Goal: Task Accomplishment & Management: Manage account settings

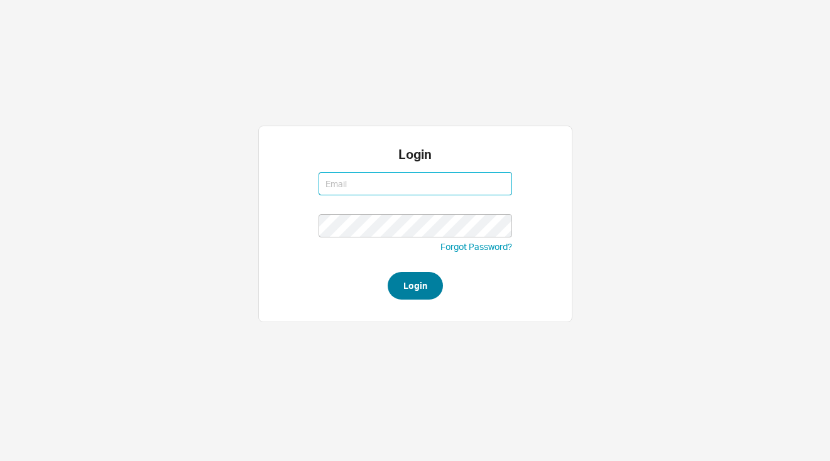
type input "josh@qualitybath.com"
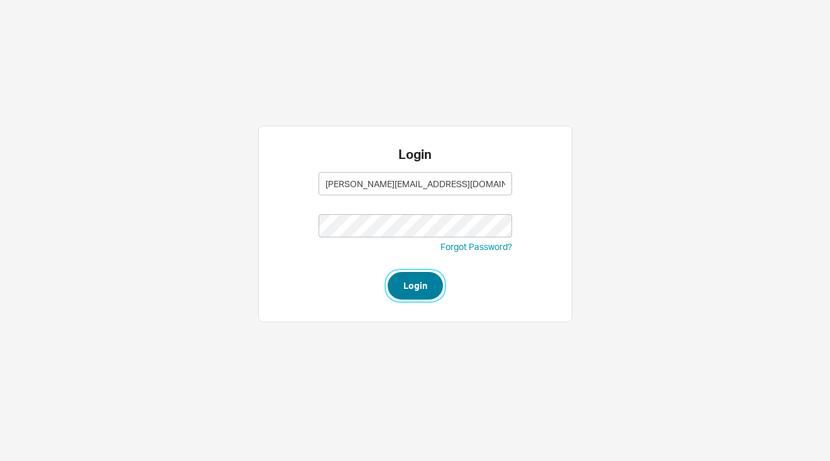
type input "josh@qualitybath.com"
click at [425, 295] on button "Login" at bounding box center [415, 286] width 55 height 28
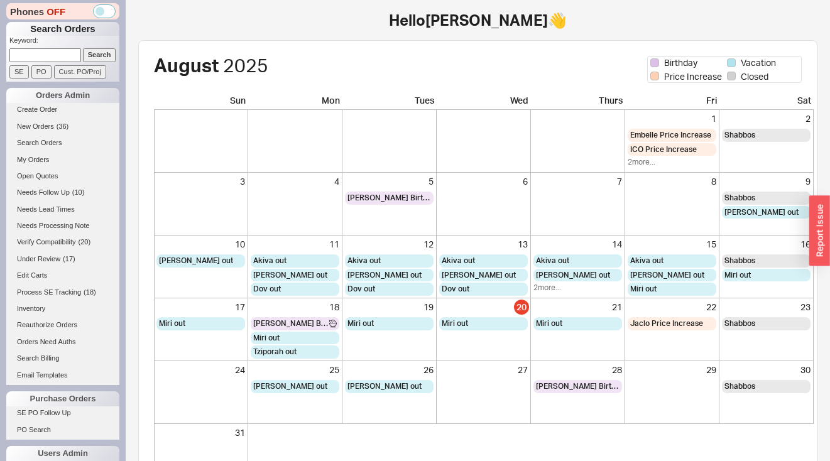
click at [60, 58] on input at bounding box center [45, 54] width 72 height 13
paste input "930426"
type input "930426"
click at [90, 57] on input "Search" at bounding box center [99, 54] width 33 height 13
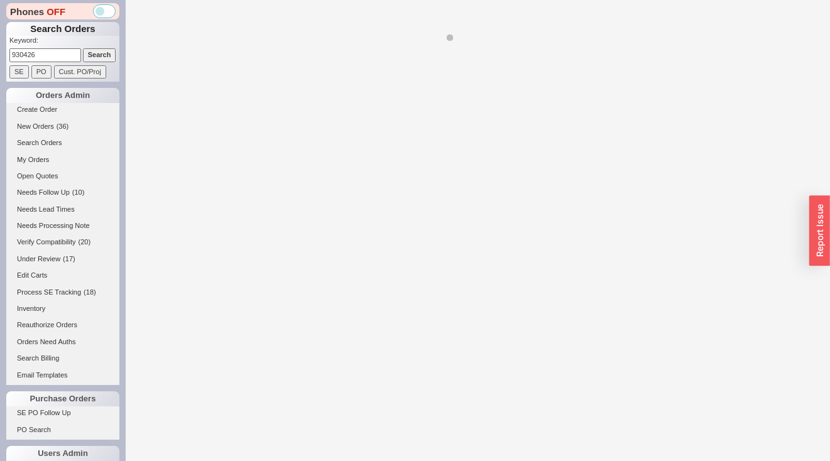
select select "LOW"
select select "3"
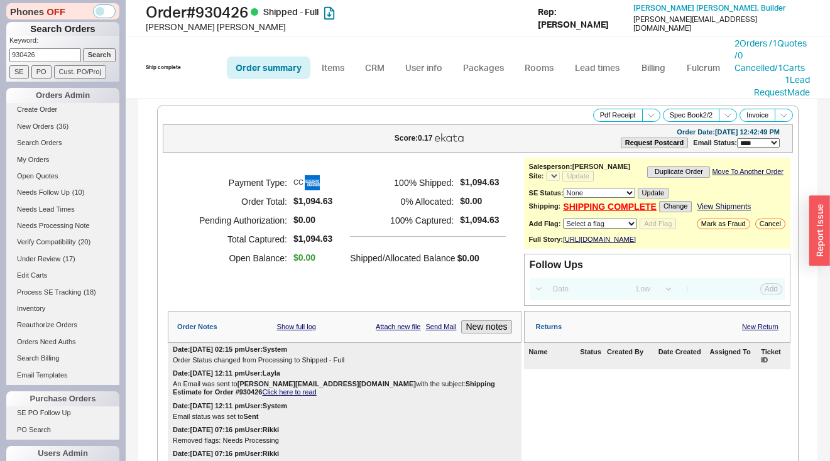
select select "*"
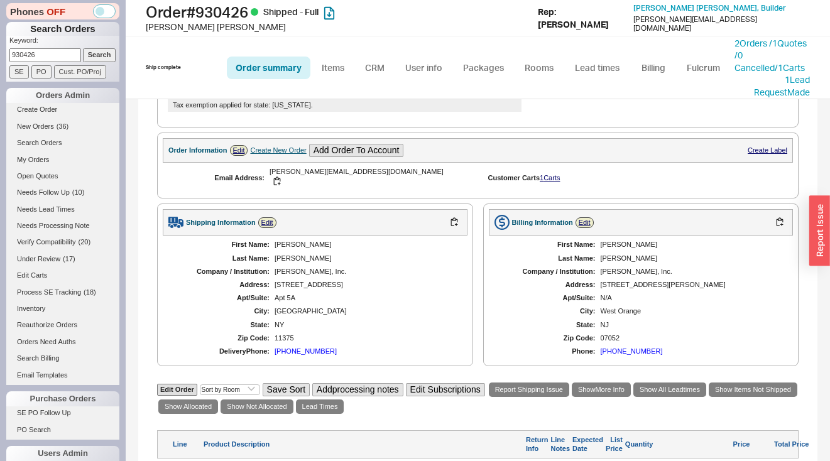
scroll to position [435, 0]
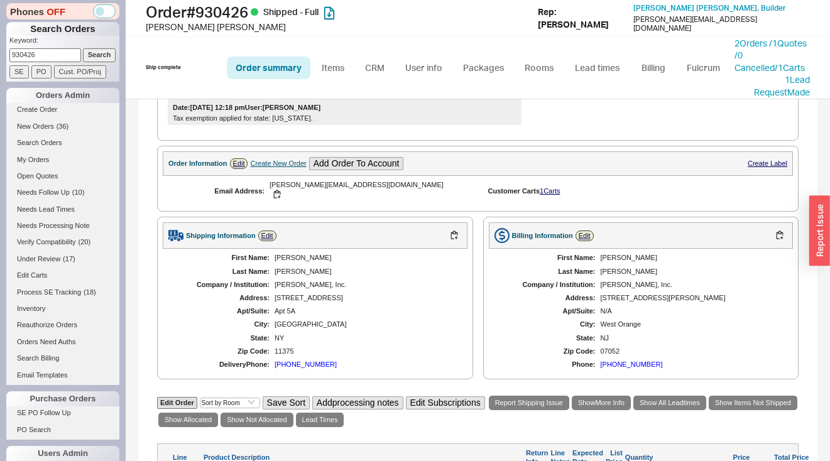
click at [738, 48] on div "2 Orders / 1 Quotes / 0 Cancelled / 1 Carts" at bounding box center [772, 55] width 76 height 37
click at [741, 52] on link "2 Orders / 1 Quotes / 0 Cancelled" at bounding box center [770, 55] width 72 height 35
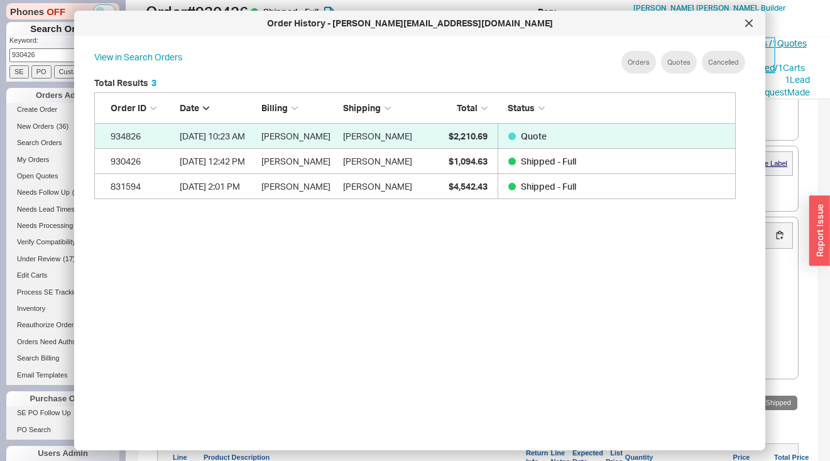
scroll to position [375, 652]
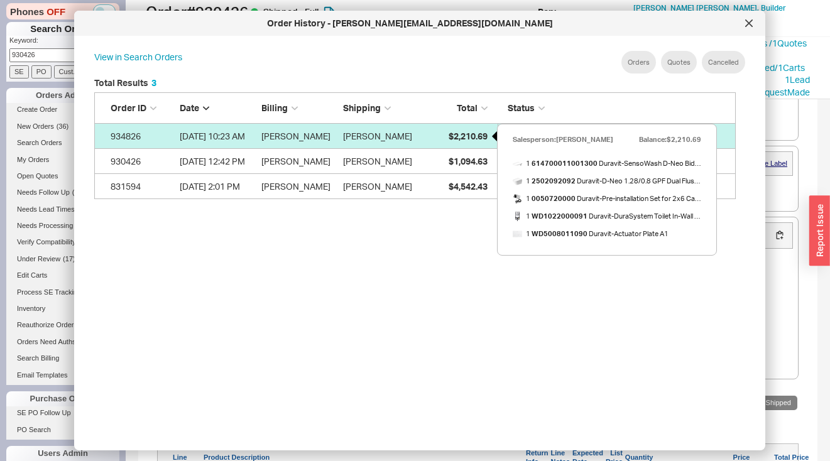
click at [455, 131] on span "$2,210.69" at bounding box center [468, 136] width 39 height 11
select select "*"
select select "LOW"
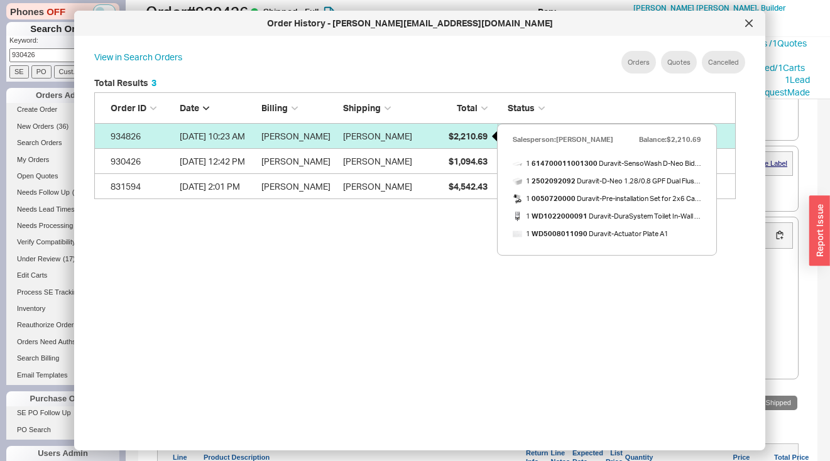
select select "3"
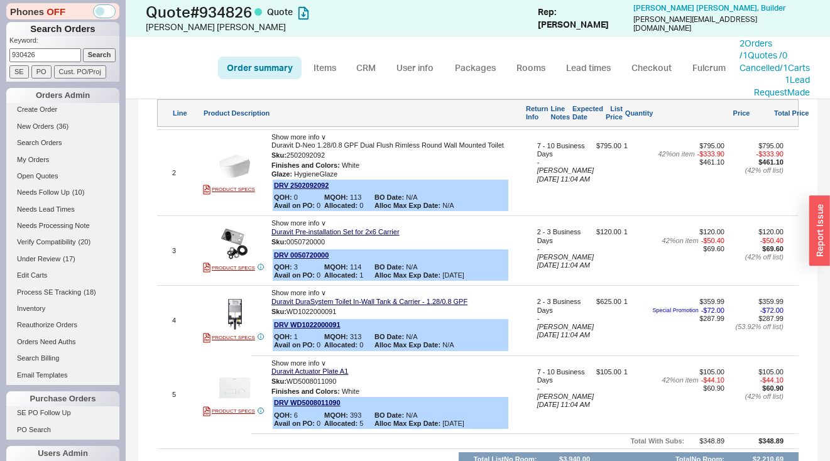
scroll to position [594, 0]
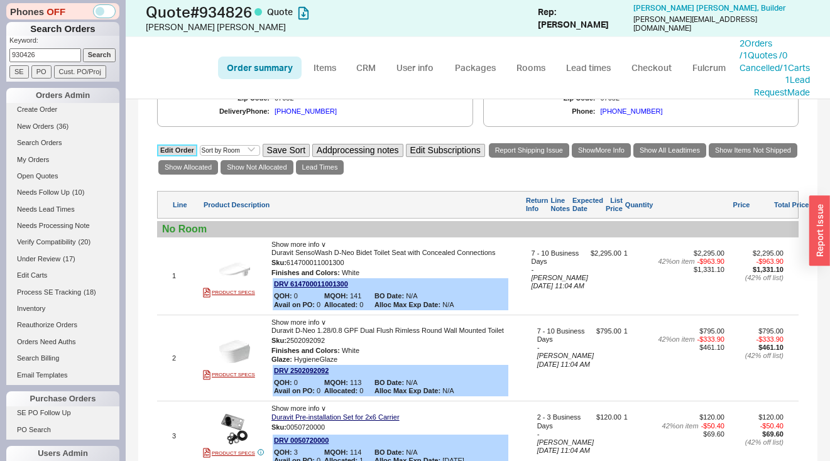
click at [167, 150] on link "Edit Order" at bounding box center [177, 150] width 40 height 12
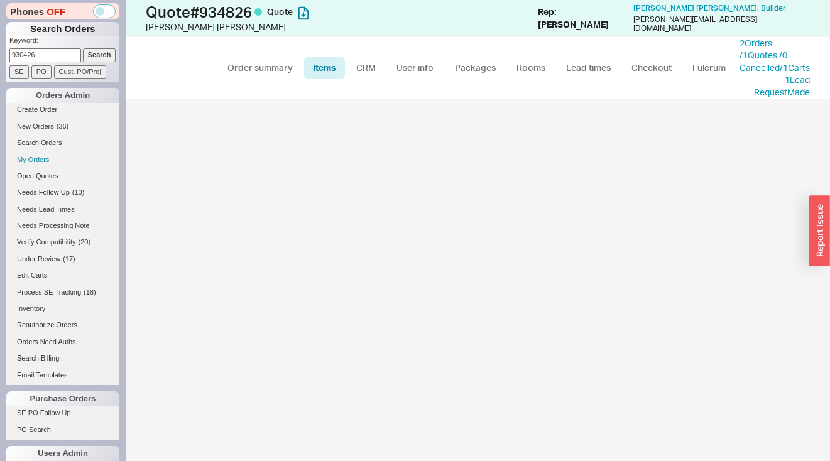
select select "3"
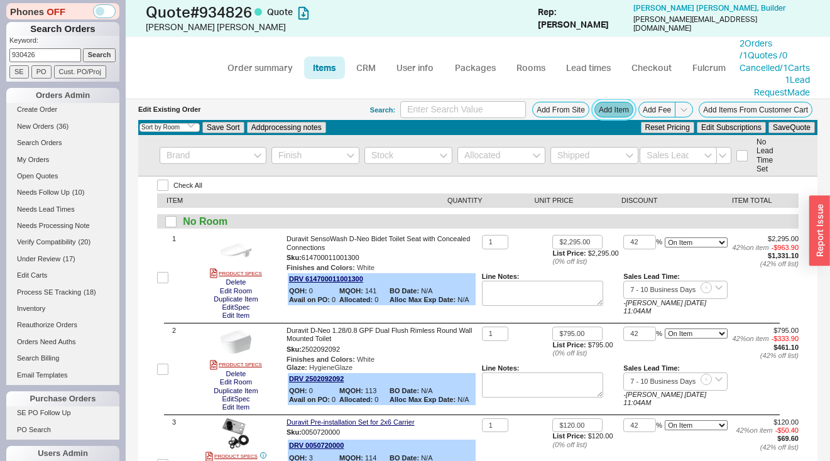
click at [610, 117] on button "Add Item" at bounding box center [613, 110] width 39 height 16
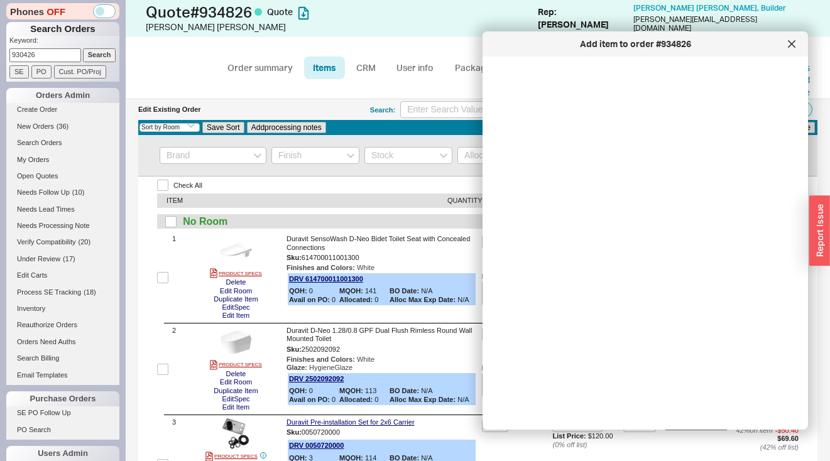
click at [610, 122] on body "Phones OFF Search Orders Keyword: 930426 Search SE PO Cust. PO/Proj Orders Admi…" at bounding box center [415, 230] width 830 height 461
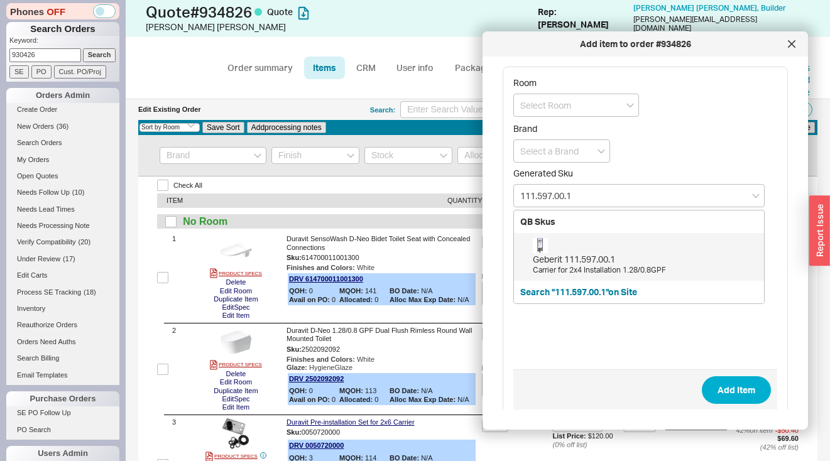
click at [574, 263] on div "Geberit 111.597.00.1" at bounding box center [645, 259] width 225 height 13
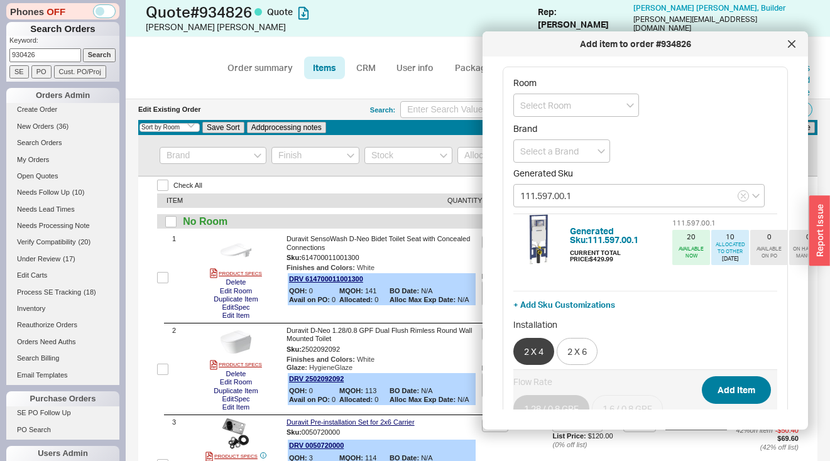
type input "111.597.00.1"
click at [721, 377] on button "Add Item" at bounding box center [736, 390] width 69 height 28
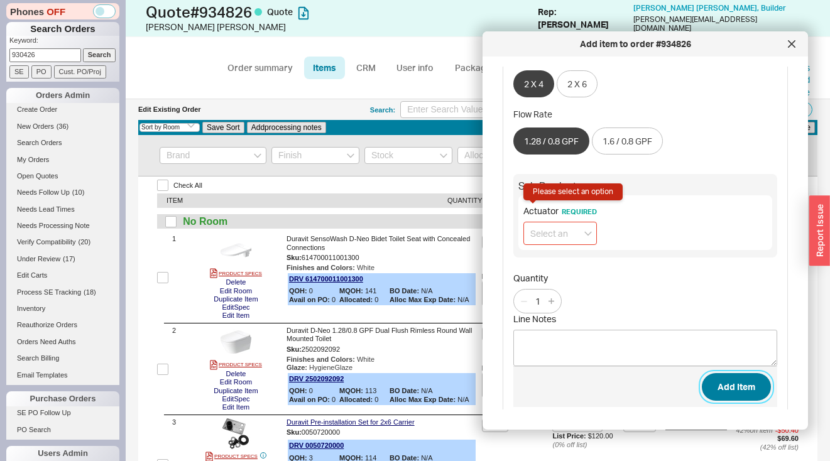
scroll to position [268, 0]
click at [558, 244] on input at bounding box center [559, 232] width 73 height 23
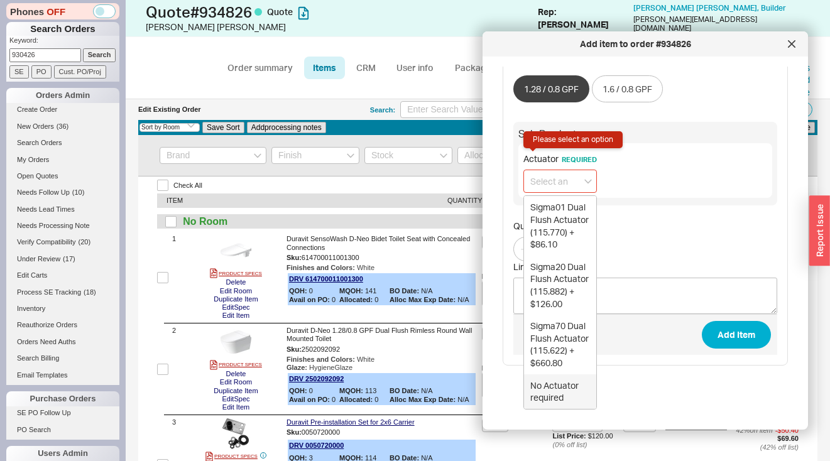
click at [564, 374] on div "No Actuator required" at bounding box center [560, 391] width 72 height 35
type input "No Actuator required"
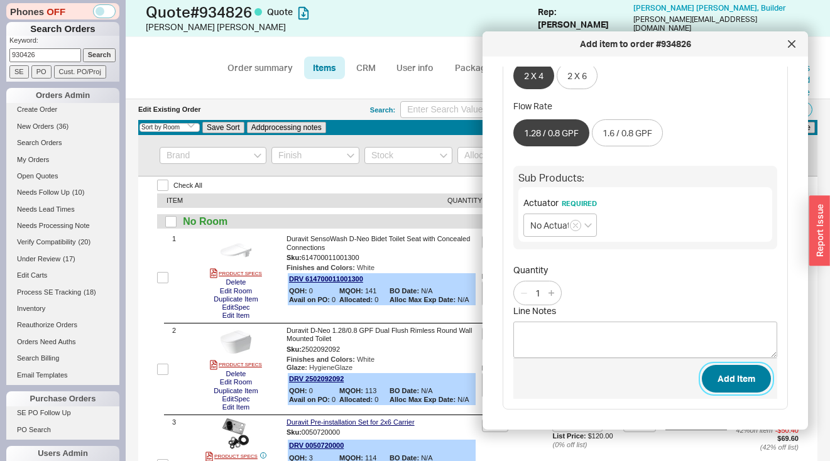
click at [753, 365] on button "Add Item" at bounding box center [736, 379] width 69 height 28
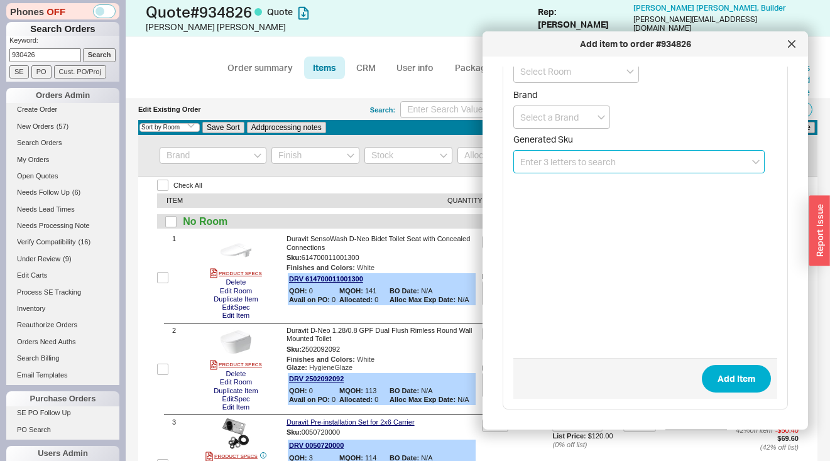
click at [587, 160] on input at bounding box center [638, 161] width 251 height 23
paste input "FLP600-UPB"
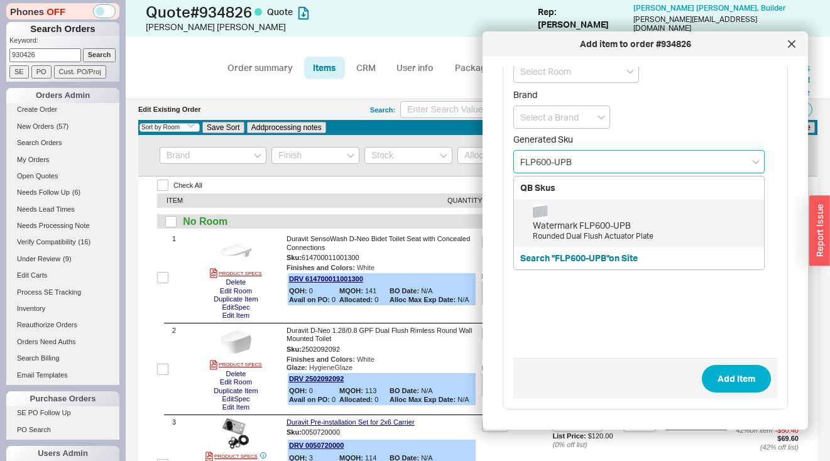
click at [594, 227] on div "Watermark FLP600-UPB" at bounding box center [645, 225] width 225 height 13
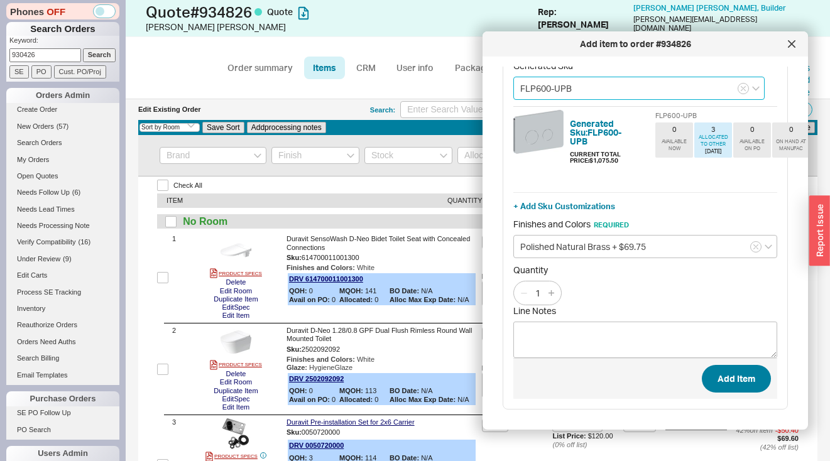
type input "FLP600-UPB"
click at [737, 373] on button "Add Item" at bounding box center [736, 379] width 69 height 28
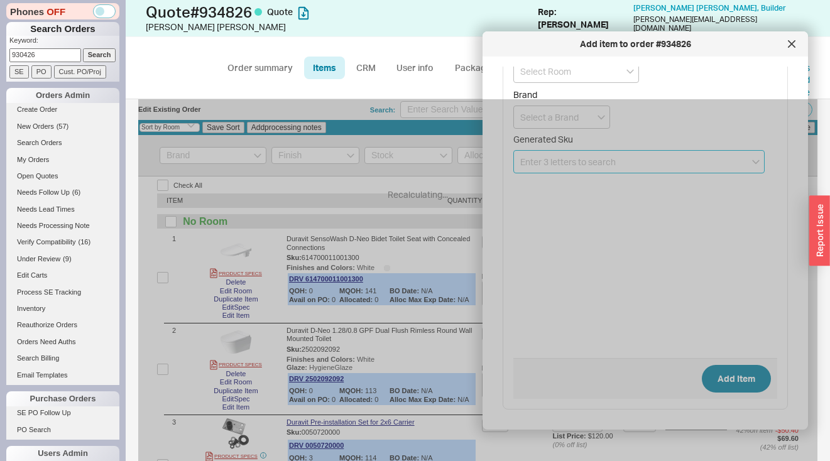
select select "ON_CHECKOUT_AGGREGATED"
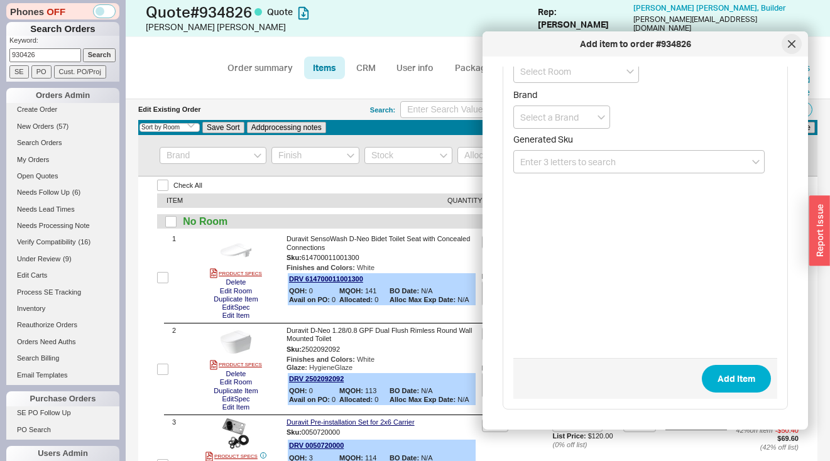
click at [793, 48] on div at bounding box center [791, 44] width 20 height 20
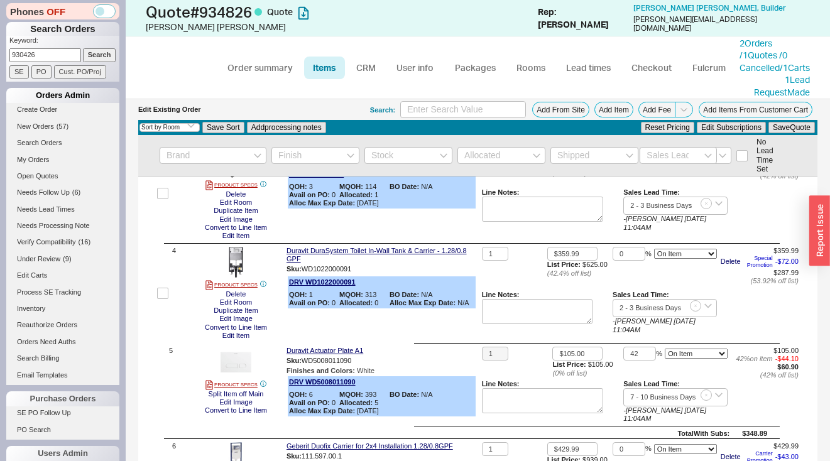
scroll to position [273, 0]
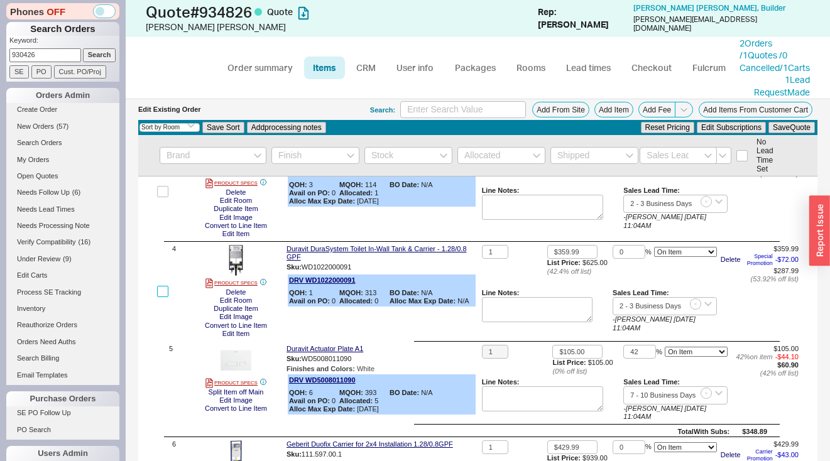
click at [161, 297] on input "checkbox" at bounding box center [162, 291] width 11 height 11
checkbox input "true"
click at [161, 297] on input "checkbox" at bounding box center [162, 291] width 11 height 11
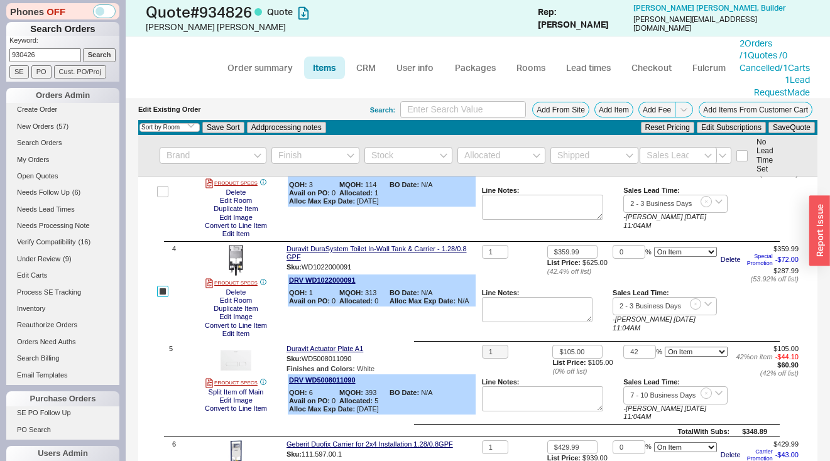
checkbox input "false"
click at [158, 297] on input "checkbox" at bounding box center [162, 291] width 11 height 11
checkbox input "true"
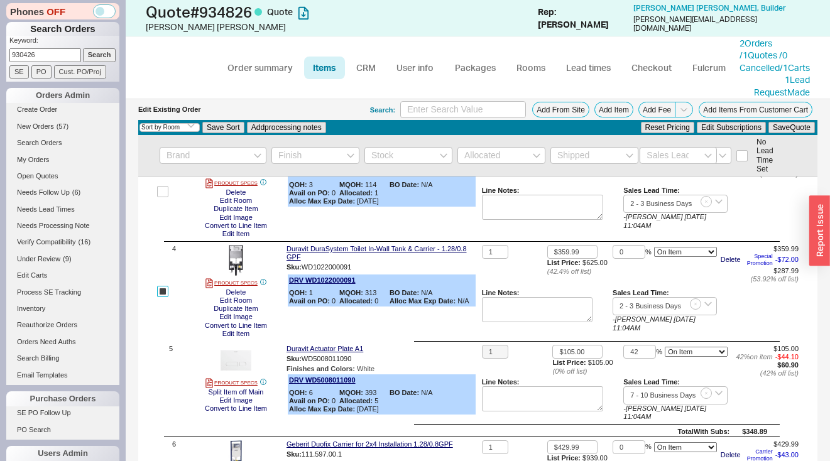
checkbox input "true"
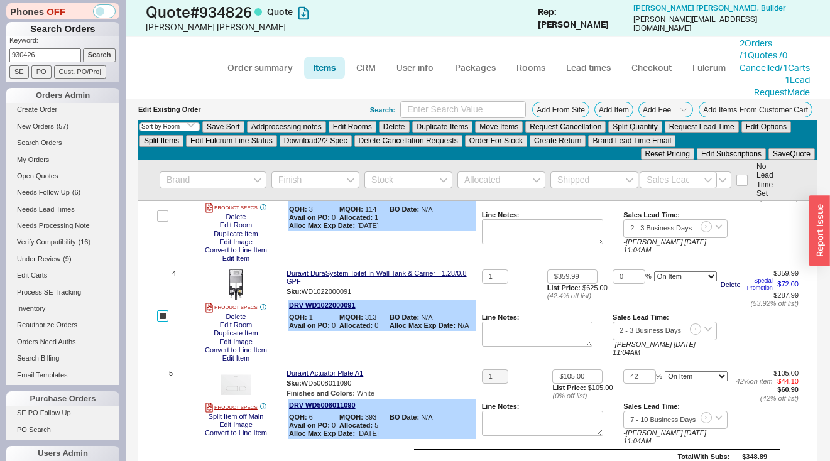
scroll to position [298, 0]
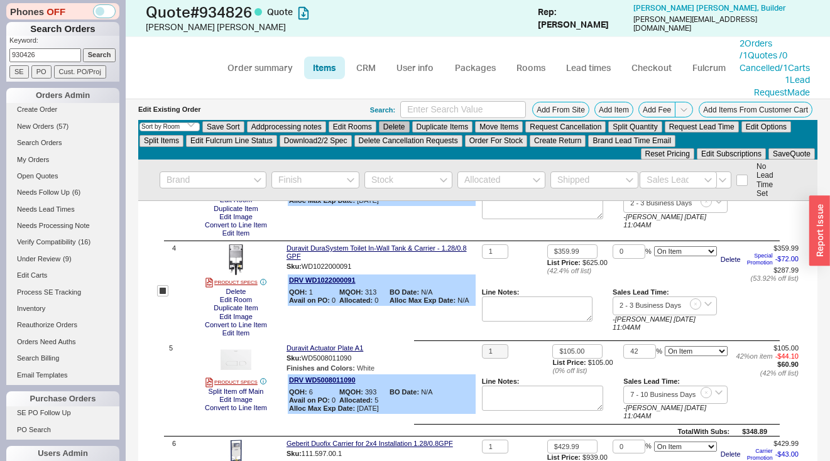
click at [392, 133] on button "Delete" at bounding box center [394, 126] width 31 height 11
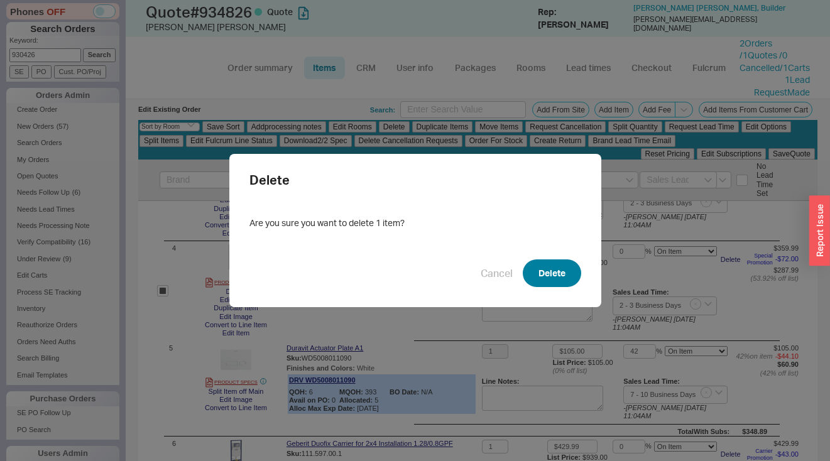
click at [572, 271] on button "Delete" at bounding box center [552, 273] width 58 height 28
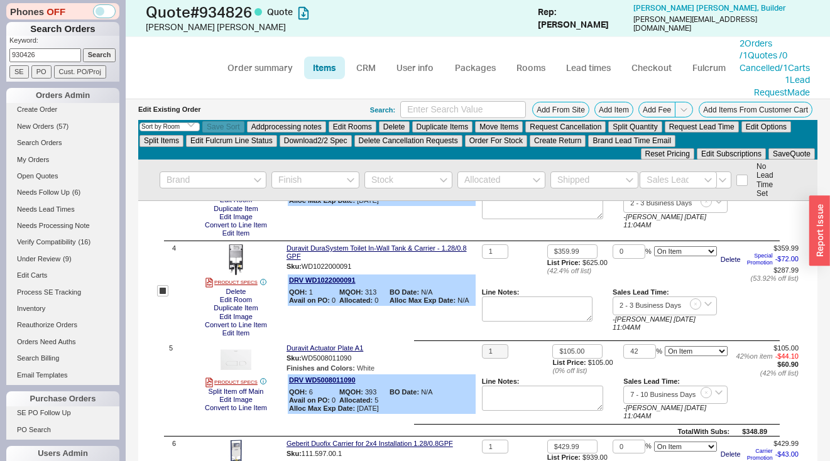
checkbox input "false"
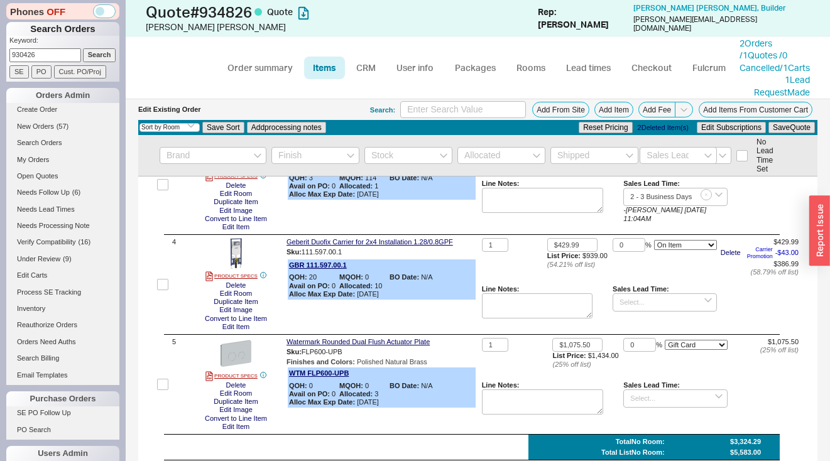
scroll to position [296, 0]
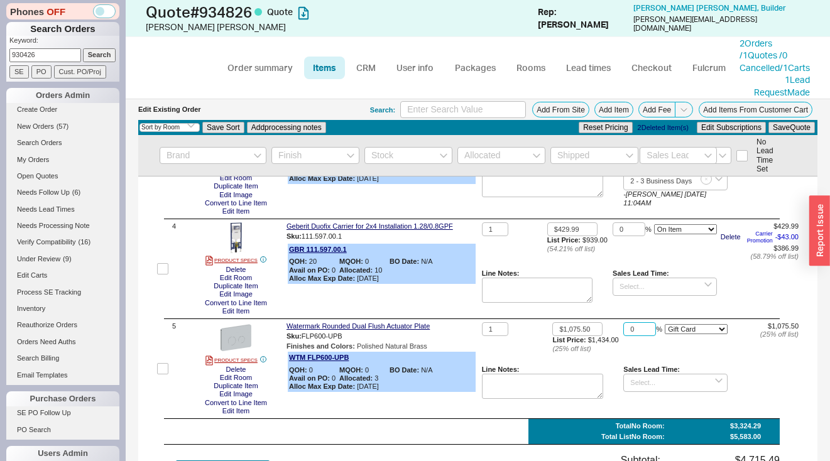
click at [629, 337] on input "0" at bounding box center [639, 329] width 33 height 14
click at [630, 337] on input "0" at bounding box center [639, 329] width 33 height 14
type input "10"
click at [680, 334] on select "On Item On Bottom Gift Card" at bounding box center [696, 329] width 63 height 10
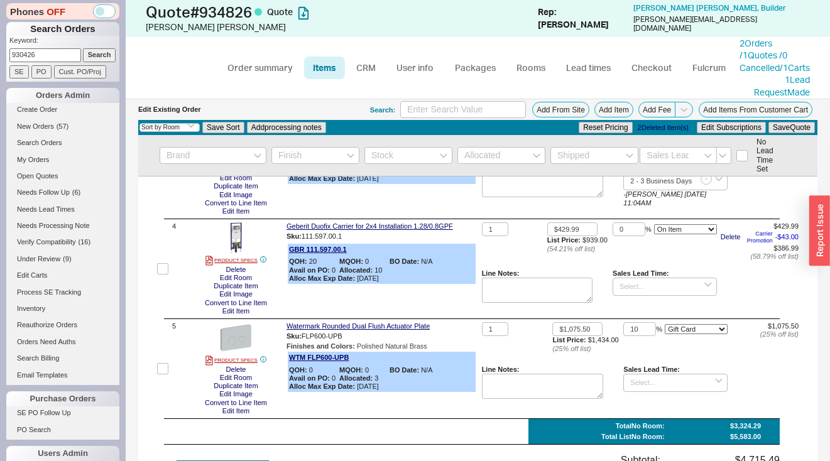
select select "ON_ITEM"
click at [800, 133] on button "Save Quote" at bounding box center [791, 127] width 46 height 11
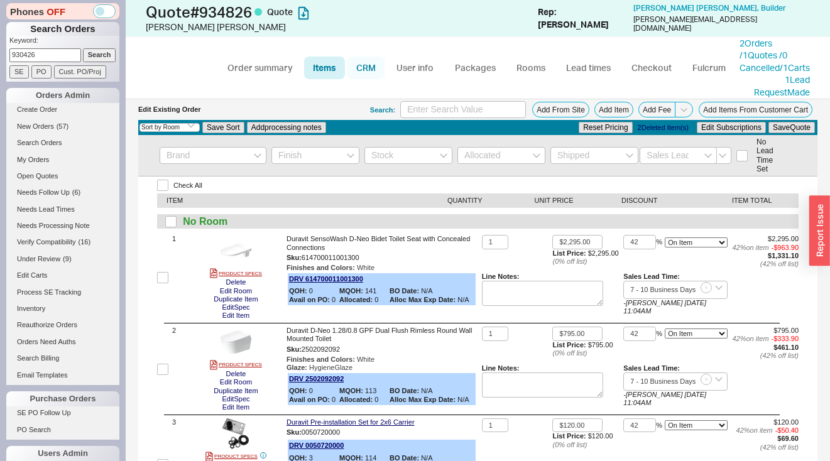
click at [370, 75] on link "CRM" at bounding box center [365, 68] width 37 height 23
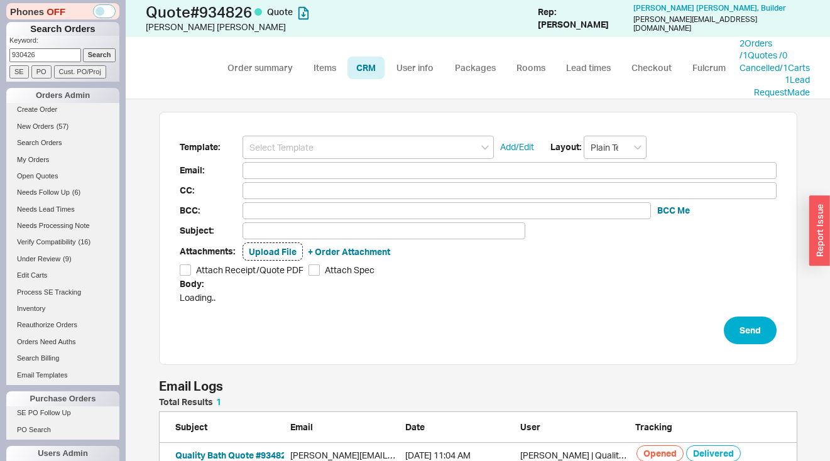
scroll to position [340, 685]
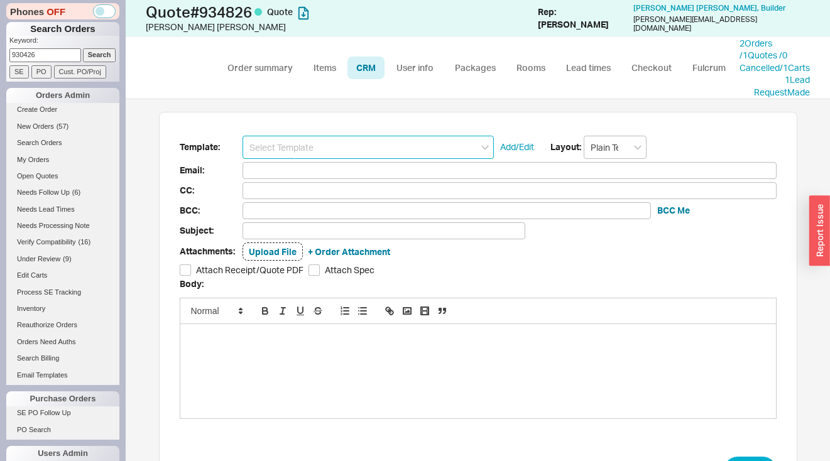
click at [373, 153] on input at bounding box center [367, 147] width 251 height 23
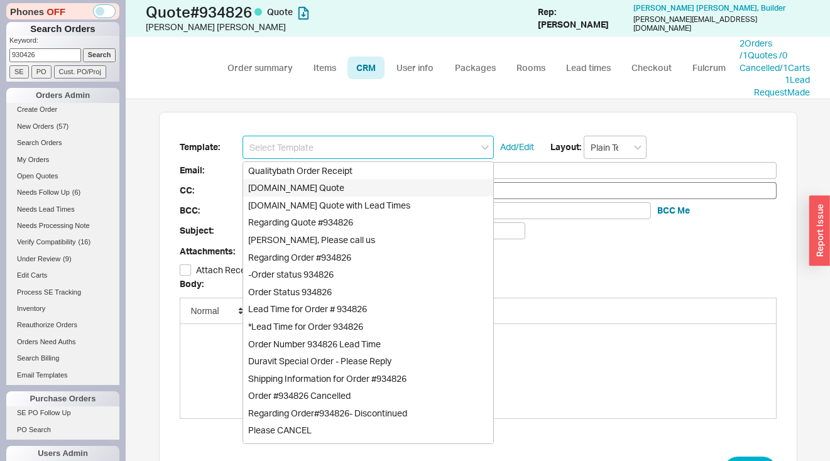
click at [349, 197] on div "Qualitybath.com Quote" at bounding box center [368, 188] width 250 height 18
type input "Qualitybath.com Quote"
type input "Receipt"
type input "justin@justinshaulis.com"
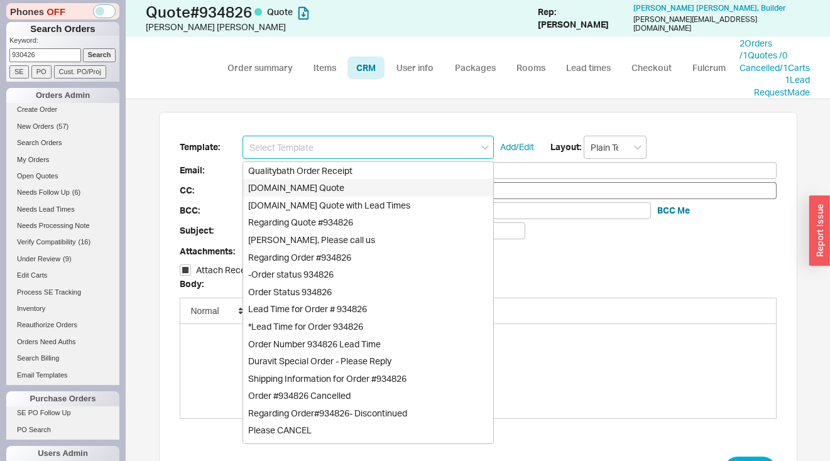
type input "Quality Bath Quote #934826"
checkbox input "true"
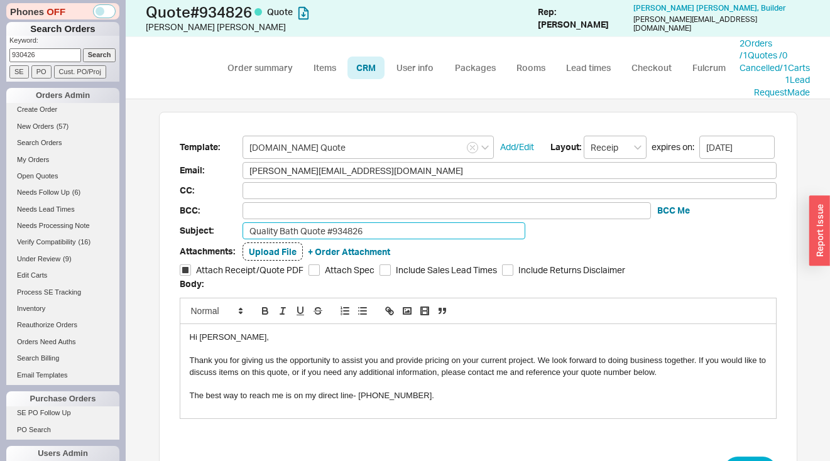
click at [398, 239] on input "Quality Bath Quote #934826" at bounding box center [383, 230] width 283 height 17
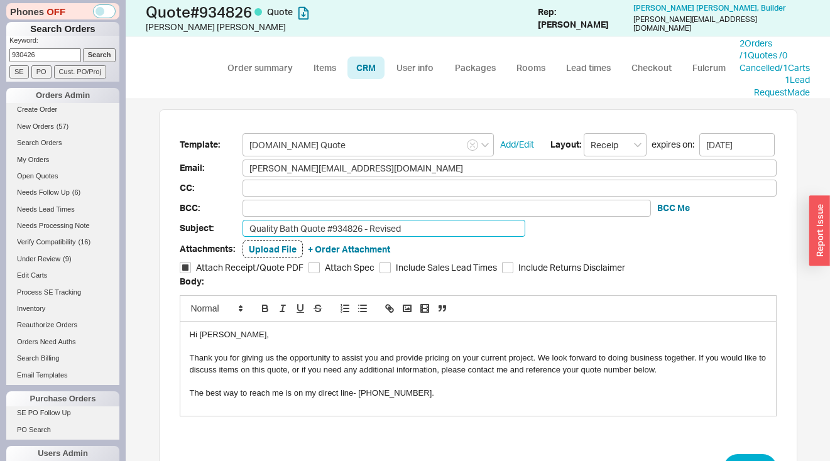
scroll to position [160, 0]
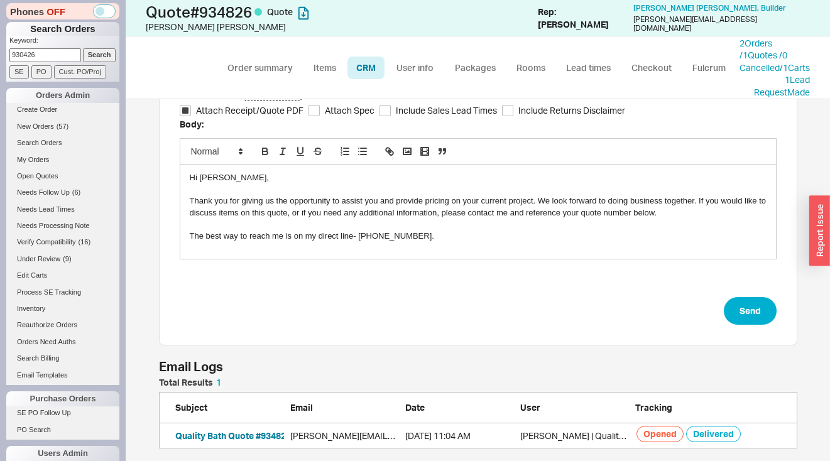
type input "Quality Bath Quote #934826 - Revised"
click at [734, 340] on div "Template: Qualitybath.com Quote Add/Edit Layout: Receipt expires on: 09/03/2025…" at bounding box center [478, 149] width 638 height 394
click at [736, 325] on button "Send" at bounding box center [750, 311] width 53 height 28
select select "*"
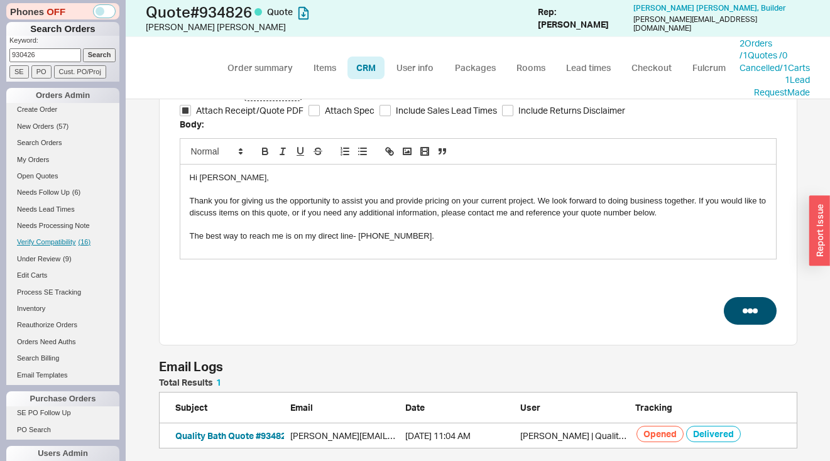
select select "LOW"
select select "3"
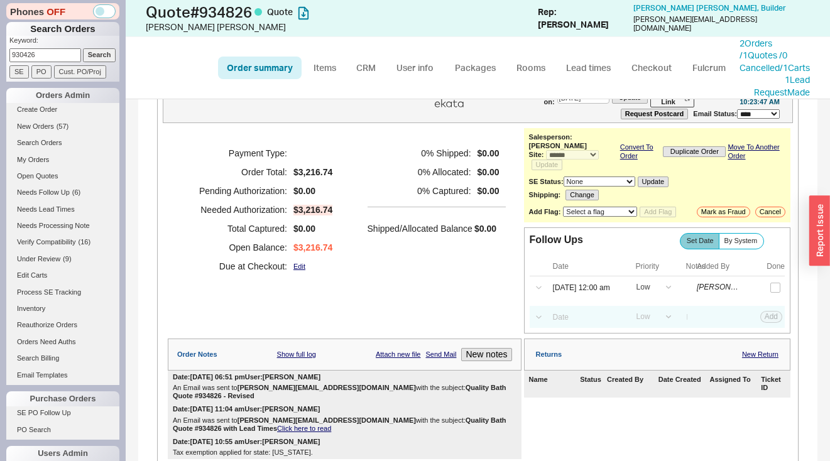
scroll to position [40, 0]
drag, startPoint x: 503, startPoint y: 390, endPoint x: 379, endPoint y: 388, distance: 124.4
click at [379, 388] on b "Quality Bath Quote #934826 - Revised" at bounding box center [340, 391] width 335 height 16
copy b "Quality Bath Quote #934826 - Revised"
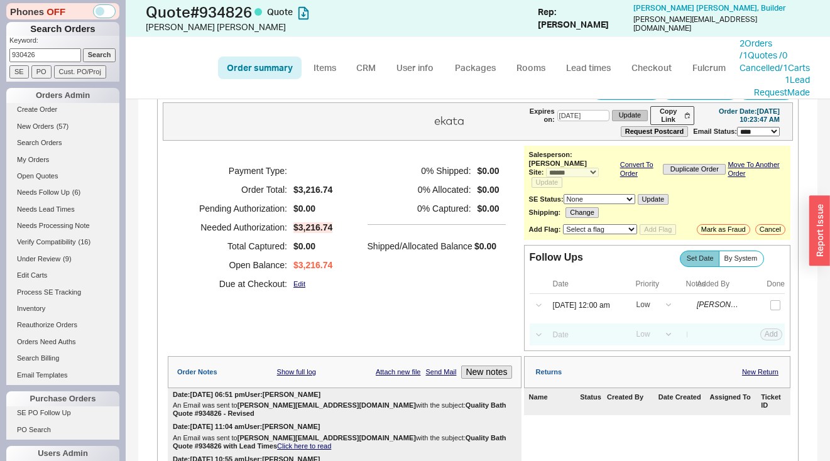
scroll to position [0, 0]
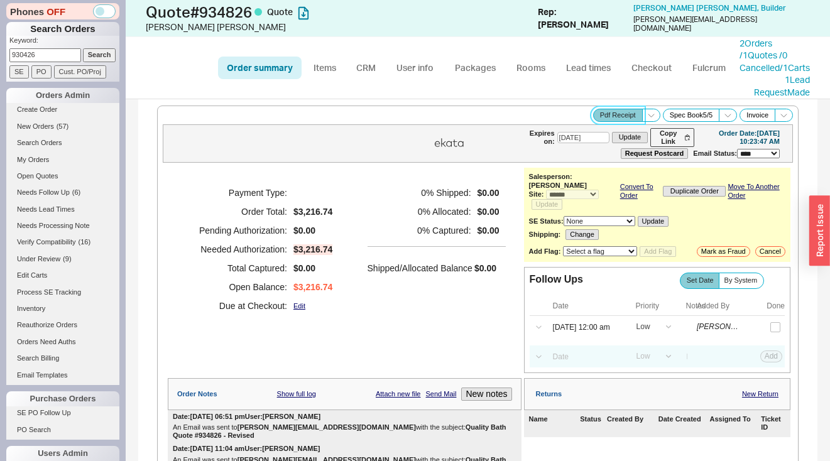
click at [615, 122] on button "Pdf Receipt" at bounding box center [618, 115] width 50 height 13
click at [62, 195] on span "Needs Follow Up" at bounding box center [43, 192] width 53 height 8
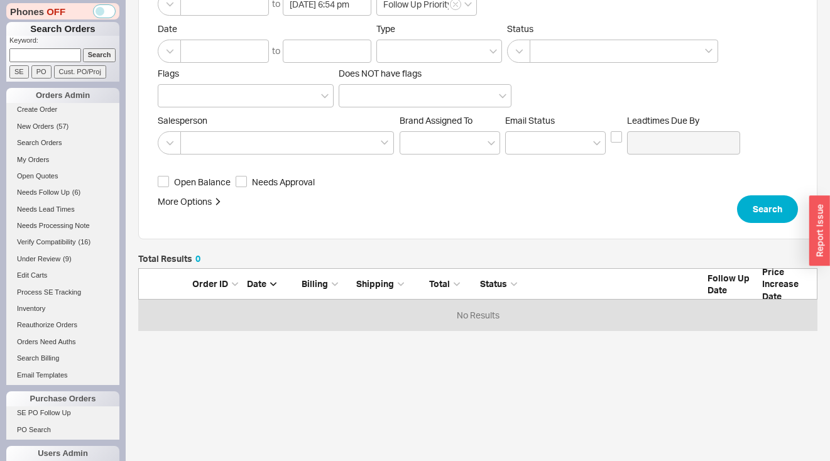
scroll to position [177, 0]
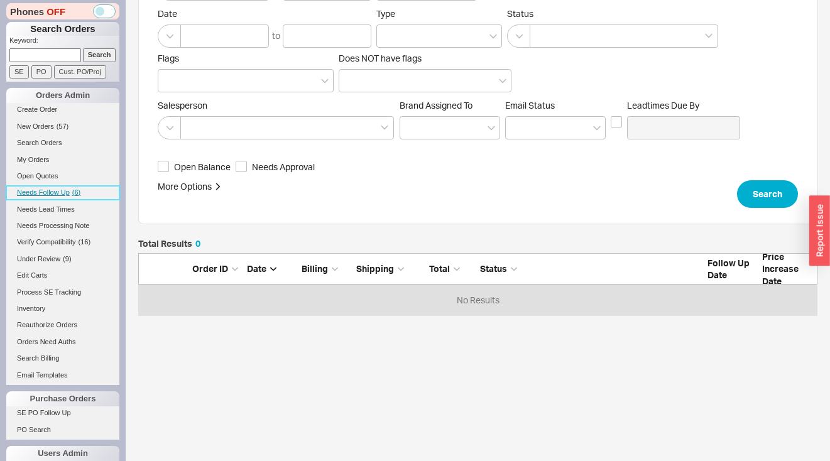
click at [48, 187] on link "Needs Follow Up ( 6 )" at bounding box center [62, 192] width 113 height 13
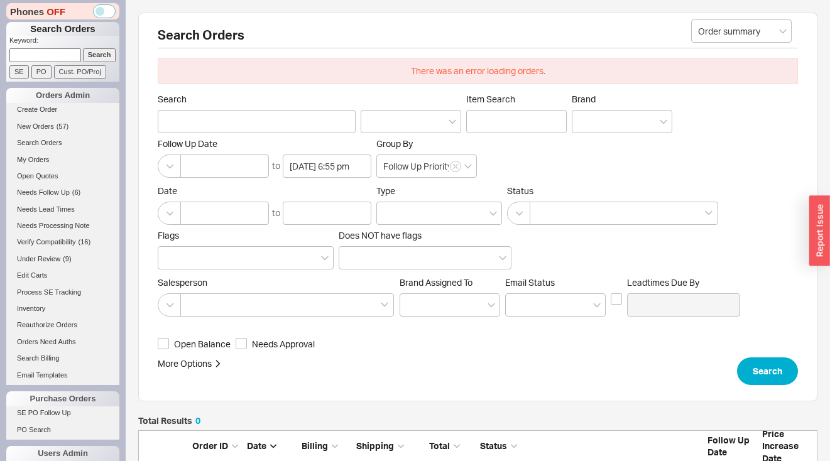
scroll to position [53, 670]
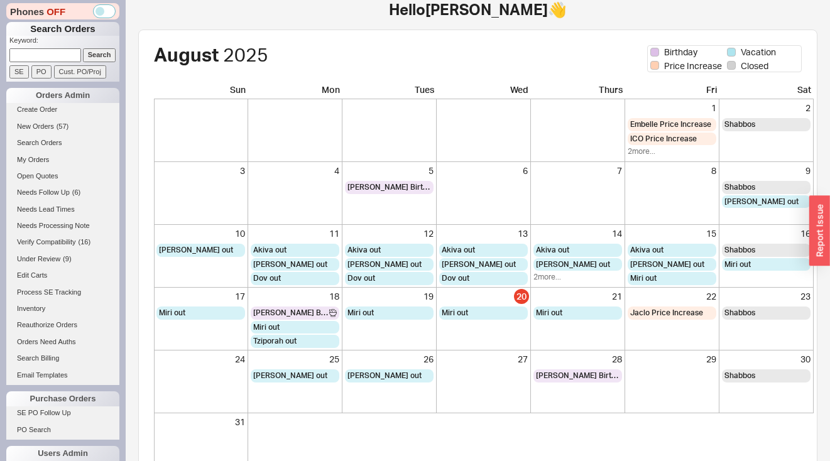
scroll to position [34, 0]
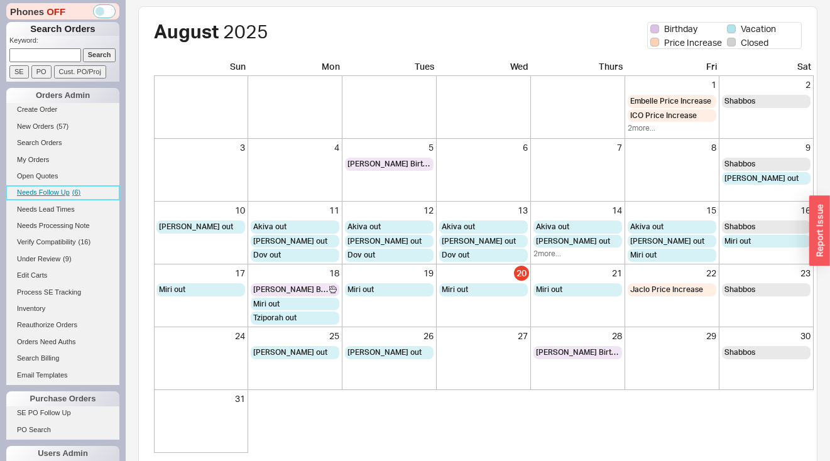
click at [47, 196] on span "Needs Follow Up" at bounding box center [43, 192] width 53 height 8
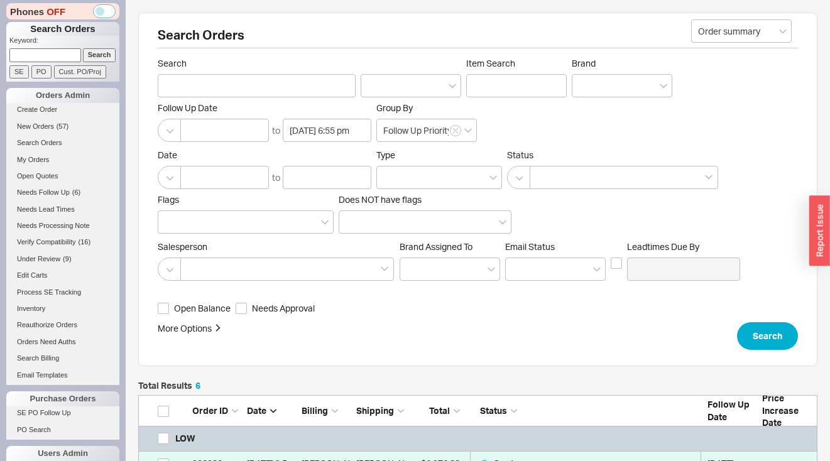
scroll to position [286, 0]
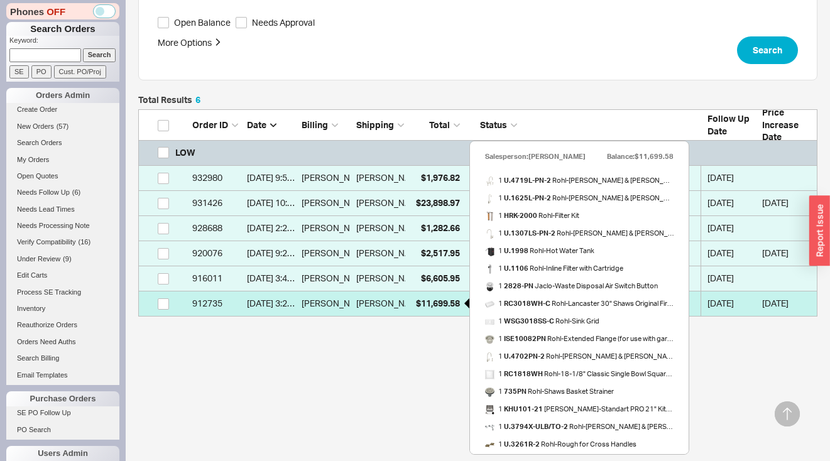
click at [441, 298] on span "$11,699.58" at bounding box center [438, 303] width 44 height 11
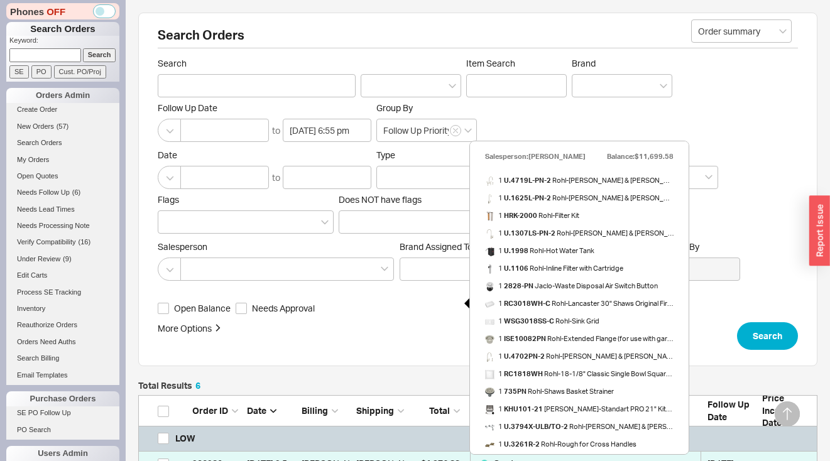
select select "*"
select select "LOW"
select select "3"
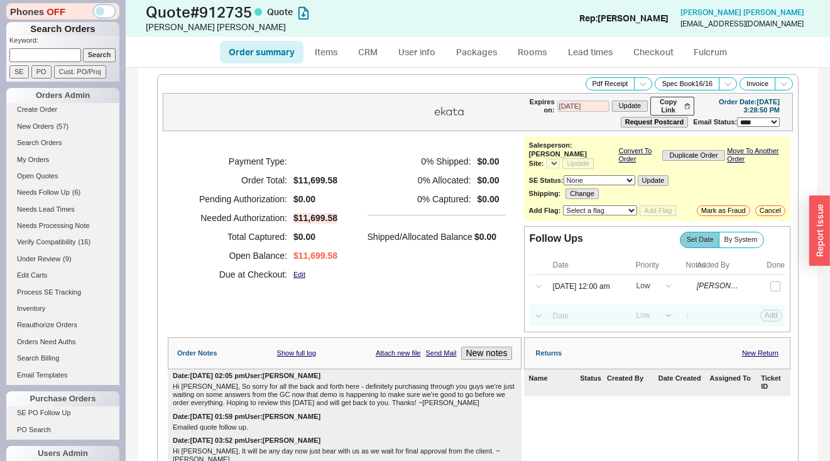
select select "*"
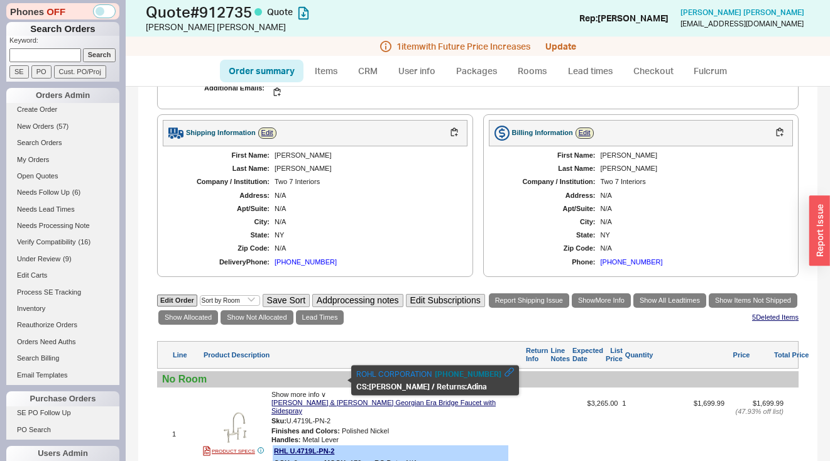
scroll to position [840, 0]
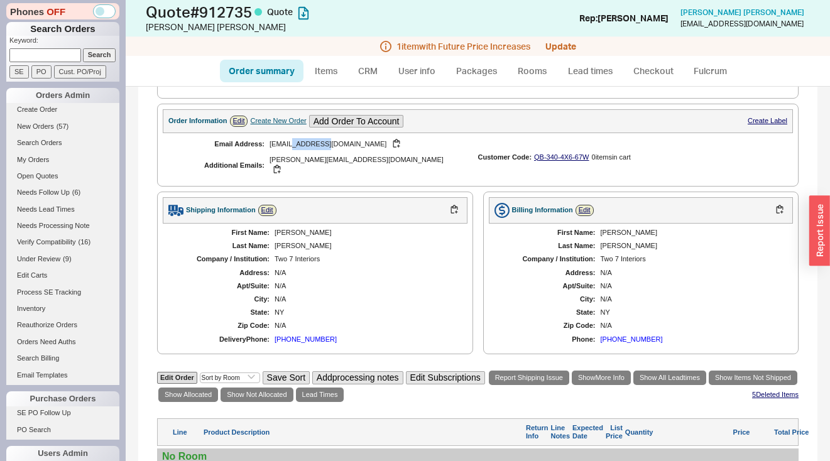
drag, startPoint x: 291, startPoint y: 119, endPoint x: 318, endPoint y: 121, distance: 27.1
click at [318, 138] on div "nina@two7interiors.com" at bounding box center [363, 144] width 188 height 12
click at [280, 138] on div "nina@two7interiors.com" at bounding box center [363, 144] width 188 height 12
drag, startPoint x: 291, startPoint y: 119, endPoint x: 332, endPoint y: 125, distance: 40.6
click at [338, 138] on div "nina@two7interiors.com" at bounding box center [363, 144] width 188 height 12
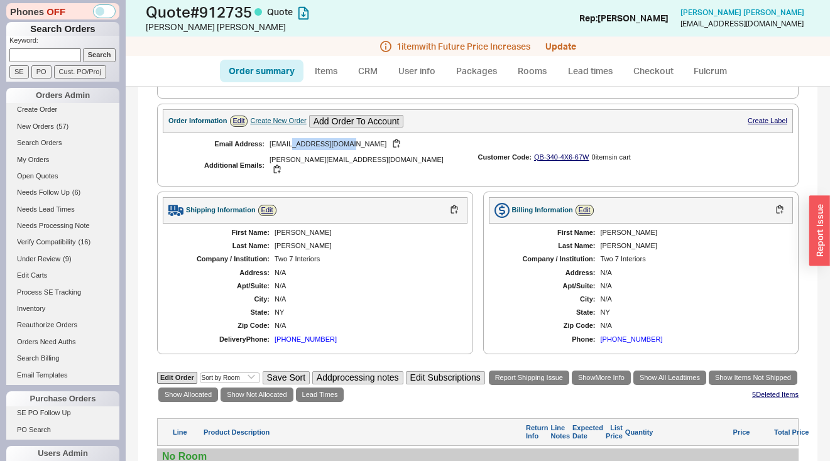
click at [325, 138] on div "nina@two7interiors.com" at bounding box center [363, 144] width 188 height 12
click at [389, 138] on button "button" at bounding box center [396, 144] width 15 height 12
click at [387, 45] on icon at bounding box center [385, 46] width 11 height 11
click at [386, 45] on icon at bounding box center [385, 46] width 11 height 11
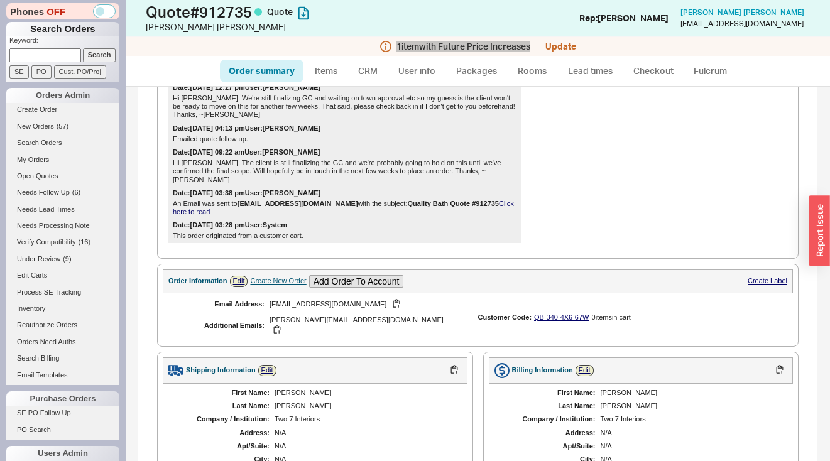
scroll to position [249, 0]
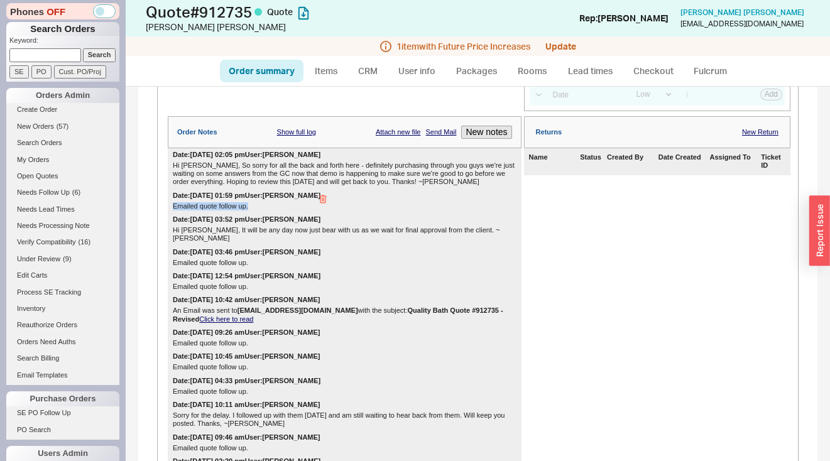
drag, startPoint x: 224, startPoint y: 194, endPoint x: 197, endPoint y: 193, distance: 27.0
click at [197, 193] on div "Date: 08/06/2025 01:59 pm User: Josh Emailed quote follow up." at bounding box center [345, 201] width 354 height 24
copy div "Emailed quote follow up."
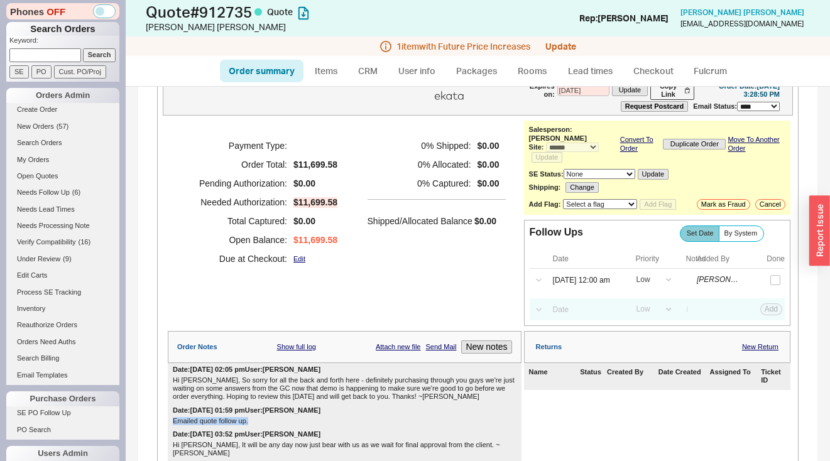
scroll to position [34, 0]
click at [496, 341] on button "New notes" at bounding box center [486, 347] width 50 height 13
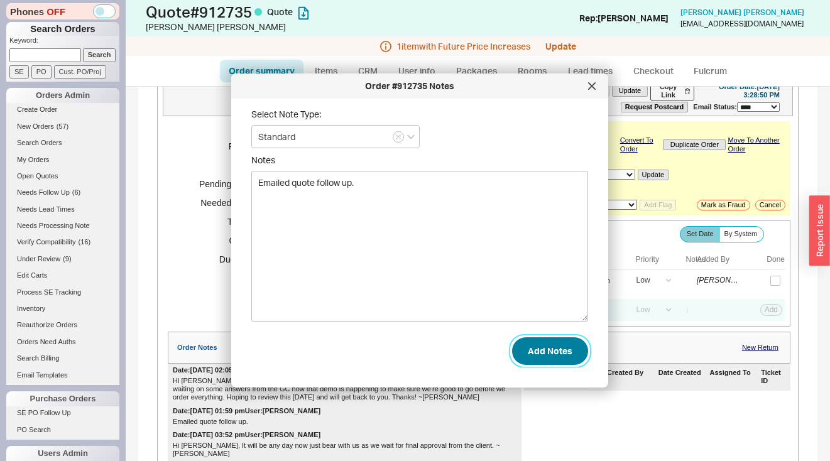
type textarea "Emailed quote follow up."
click at [563, 357] on button "Add Notes" at bounding box center [550, 351] width 76 height 28
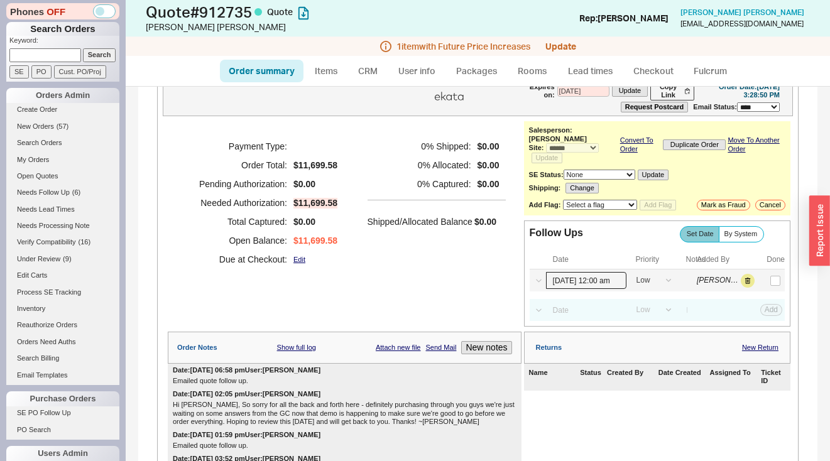
click at [577, 279] on input "08/20/25 12:00 am" at bounding box center [586, 280] width 80 height 17
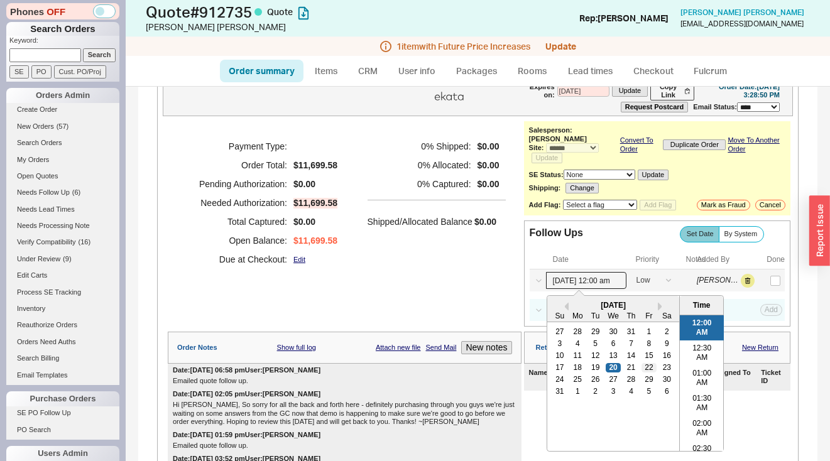
click at [643, 363] on div "22" at bounding box center [648, 367] width 15 height 9
type input "08/22/25 12:00 am"
click at [766, 275] on button "Save" at bounding box center [770, 280] width 26 height 11
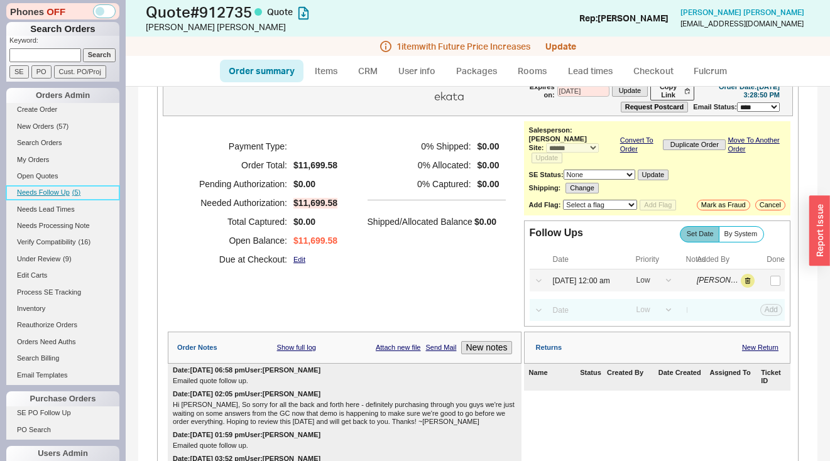
click at [65, 195] on span "Needs Follow Up" at bounding box center [43, 192] width 53 height 8
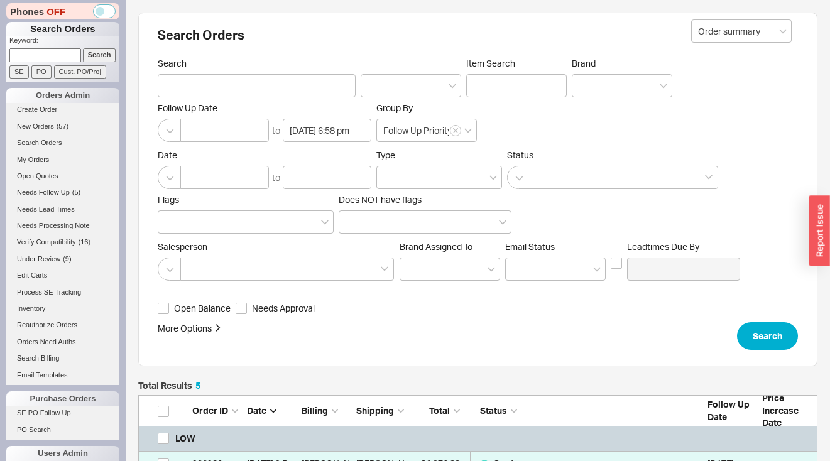
scroll to position [195, 0]
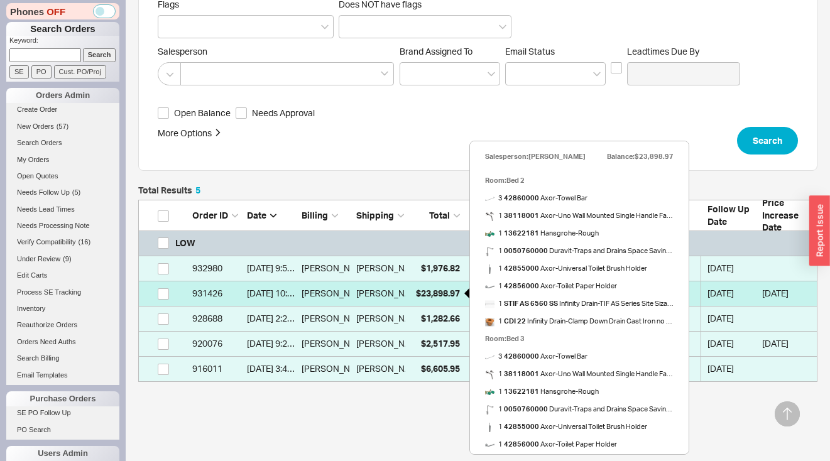
click at [432, 298] on span "$23,898.97" at bounding box center [438, 293] width 44 height 11
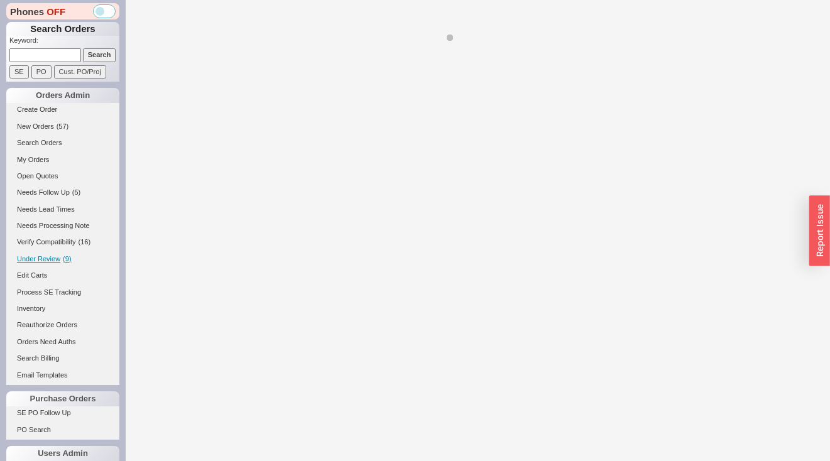
select select "*"
select select "LOW"
select select "3"
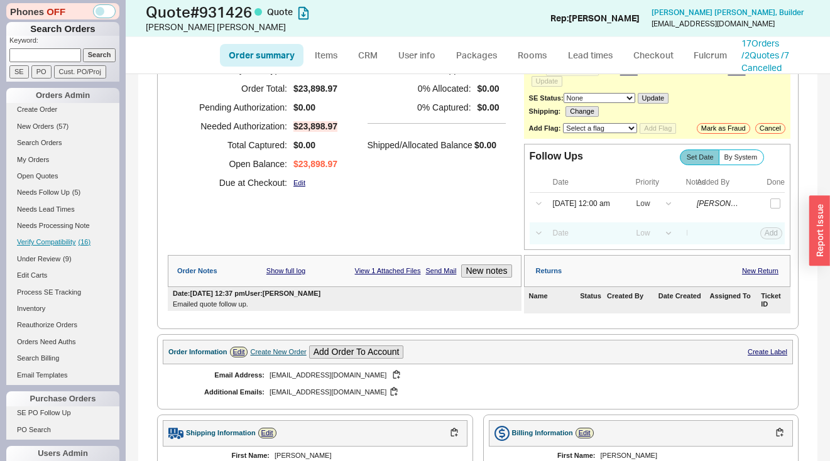
scroll to position [97, 0]
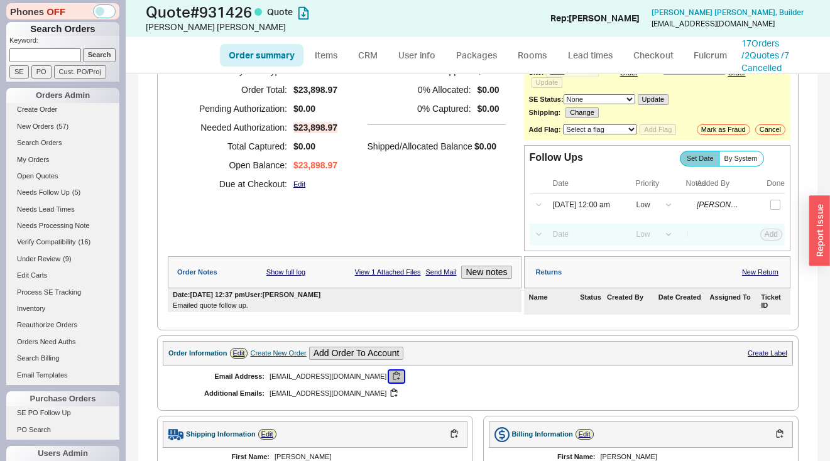
click at [389, 371] on button "button" at bounding box center [396, 377] width 15 height 12
click at [386, 388] on button "button" at bounding box center [393, 394] width 15 height 12
drag, startPoint x: 256, startPoint y: 298, endPoint x: 197, endPoint y: 298, distance: 59.7
click at [168, 300] on div "Date: 08/05/2025 12:37 pm User: Josh Emailed quote follow up." at bounding box center [345, 300] width 354 height 24
copy div "Emailed quote follow up."
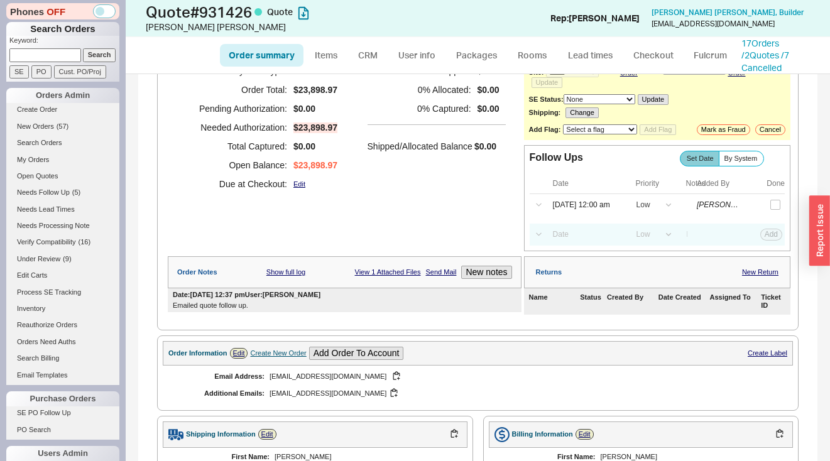
click at [481, 271] on div "Order Notes Show full log View 1 Attached Files Send Mail New notes" at bounding box center [345, 272] width 354 height 32
click at [483, 268] on button "New notes" at bounding box center [486, 272] width 50 height 13
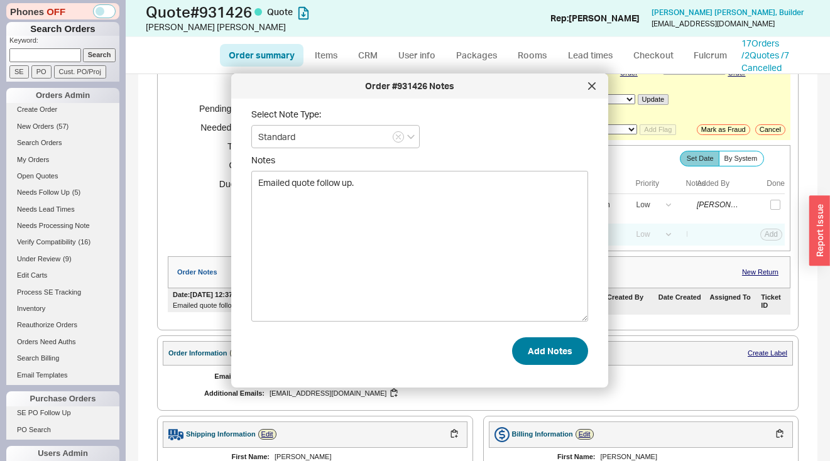
type textarea "Emailed quote follow up."
click at [553, 359] on button "Add Notes" at bounding box center [550, 351] width 76 height 28
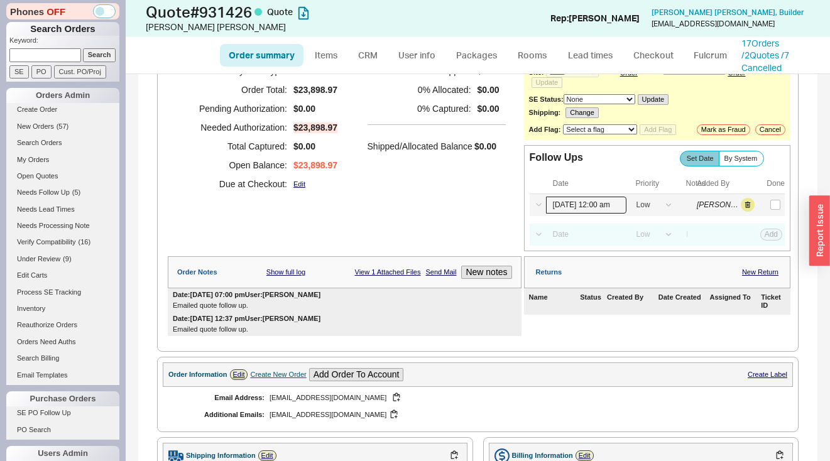
click at [586, 202] on input "08/20/25 12:00 am" at bounding box center [586, 205] width 80 height 17
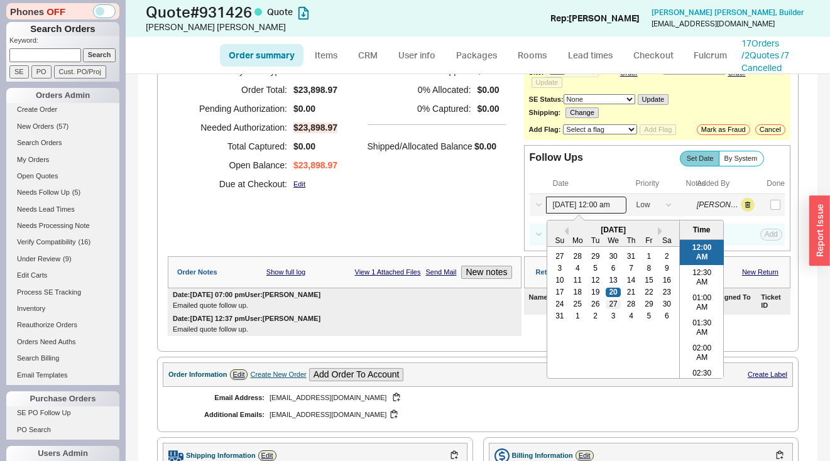
click at [611, 300] on div "27" at bounding box center [613, 304] width 15 height 9
type input "08/27/25 12:00 am"
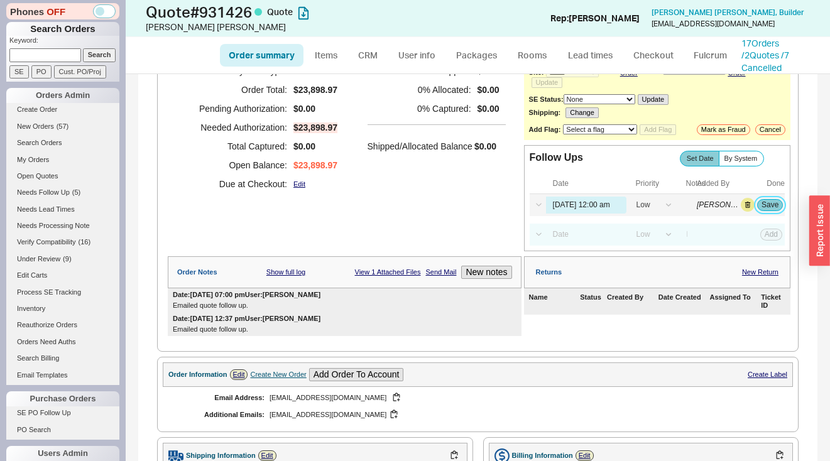
click at [765, 199] on button "Save" at bounding box center [770, 204] width 26 height 11
click at [48, 58] on input at bounding box center [45, 54] width 72 height 13
paste input "nina@two7interiors.com"
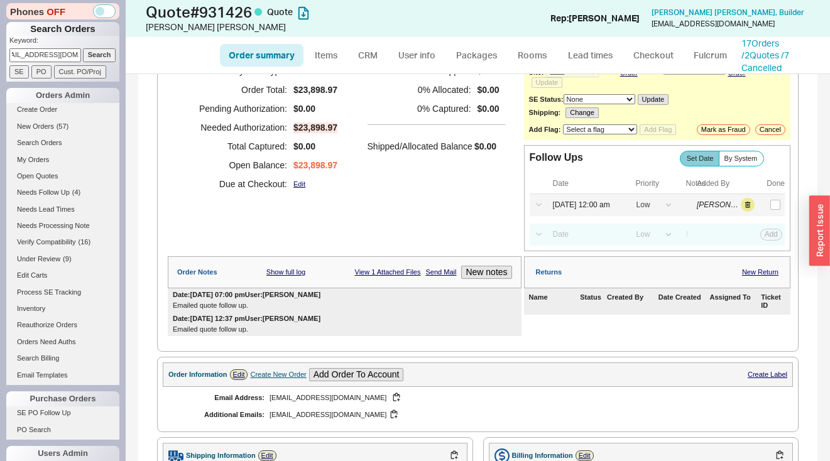
type input "nina@two7interiors.com"
click at [90, 52] on input "Search" at bounding box center [99, 54] width 33 height 13
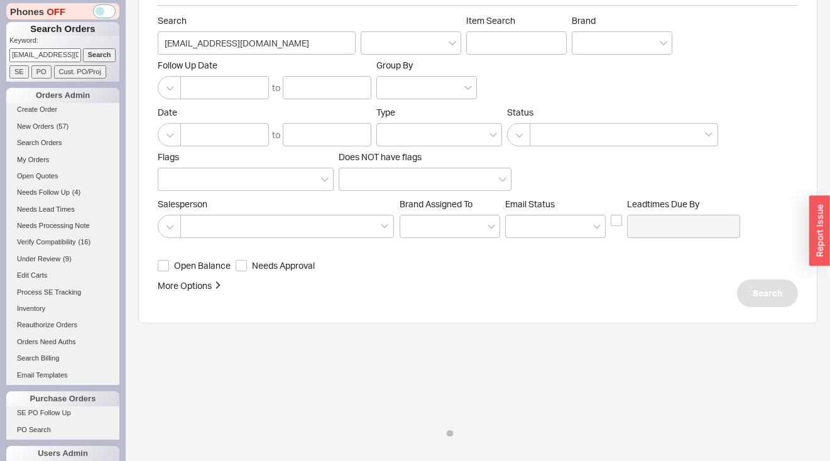
scroll to position [50, 0]
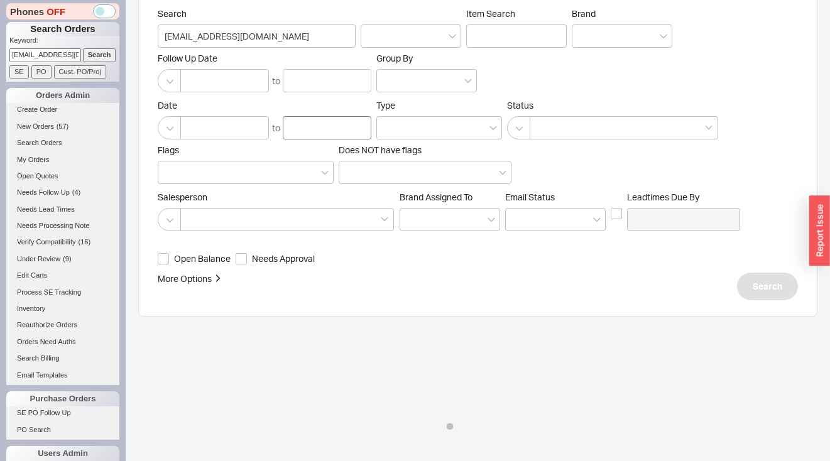
select select "*"
select select "LOW"
select select "3"
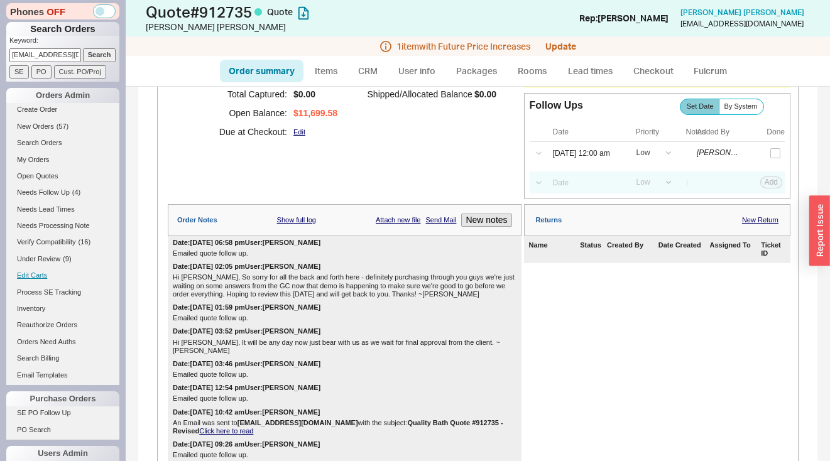
scroll to position [161, 0]
click at [480, 215] on button "New notes" at bounding box center [486, 220] width 50 height 13
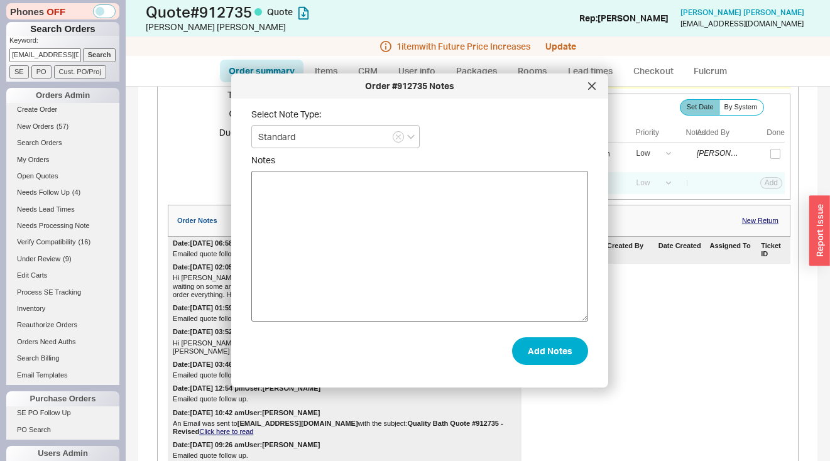
click at [479, 217] on textarea "Notes" at bounding box center [419, 246] width 337 height 151
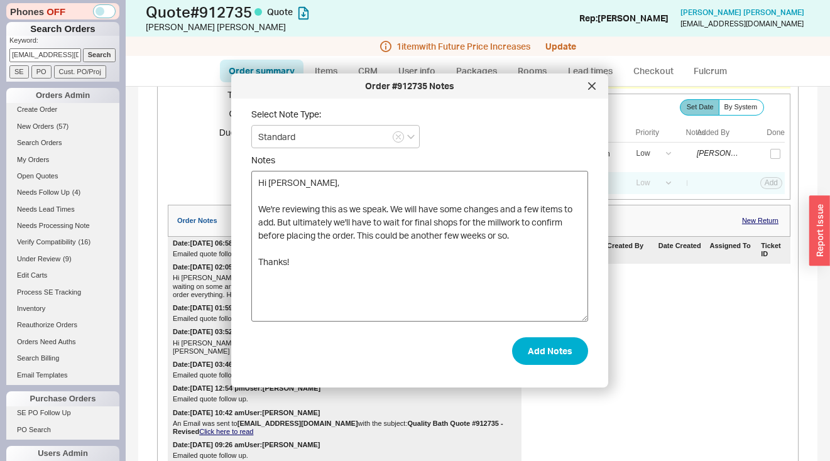
click at [259, 209] on textarea "Hi Josh, We're reviewing this as we speak. We will have some changes and a few …" at bounding box center [419, 246] width 337 height 151
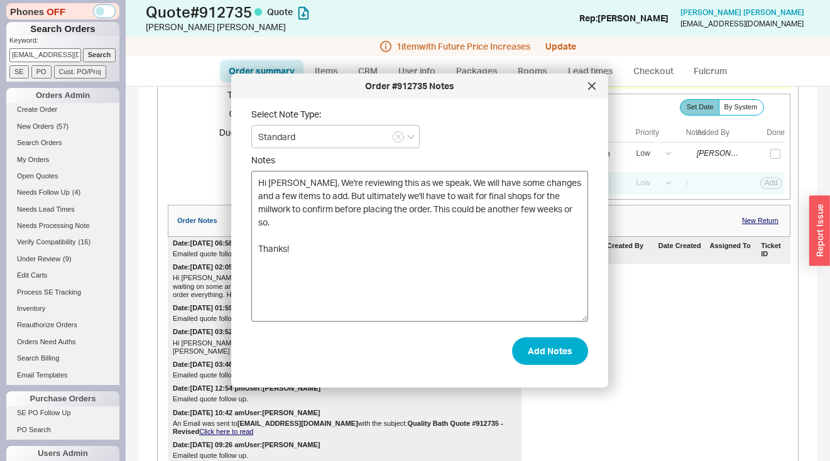
drag, startPoint x: 259, startPoint y: 249, endPoint x: 283, endPoint y: 264, distance: 28.6
click at [259, 249] on textarea "Hi Josh, We're reviewing this as we speak. We will have some changes and a few …" at bounding box center [419, 246] width 337 height 151
click at [319, 221] on textarea "Hi Josh, We're reviewing this as we speak. We will have some changes and a few …" at bounding box center [419, 246] width 337 height 151
paste textarea "Nina Patterson"
type textarea "Hi Josh, We're reviewing this as we speak. We will have some changes and a few …"
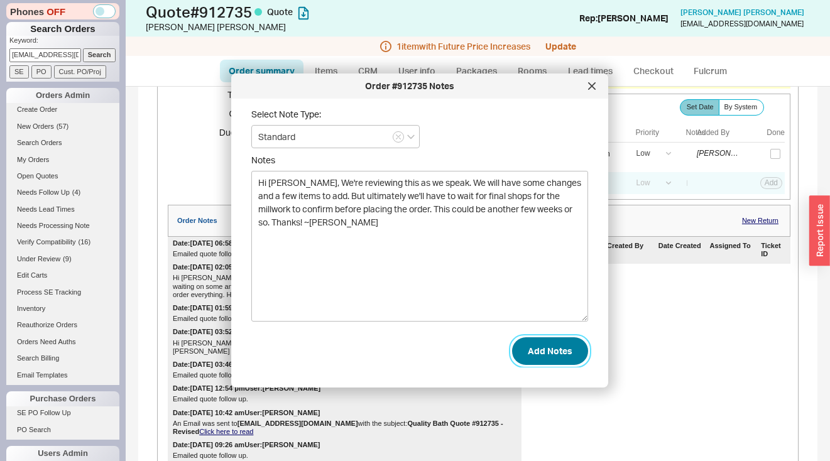
click at [551, 348] on button "Add Notes" at bounding box center [550, 351] width 76 height 28
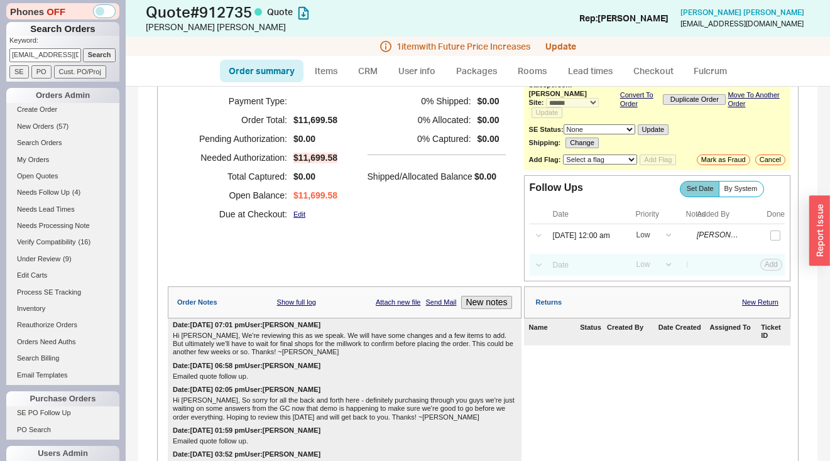
scroll to position [0, 0]
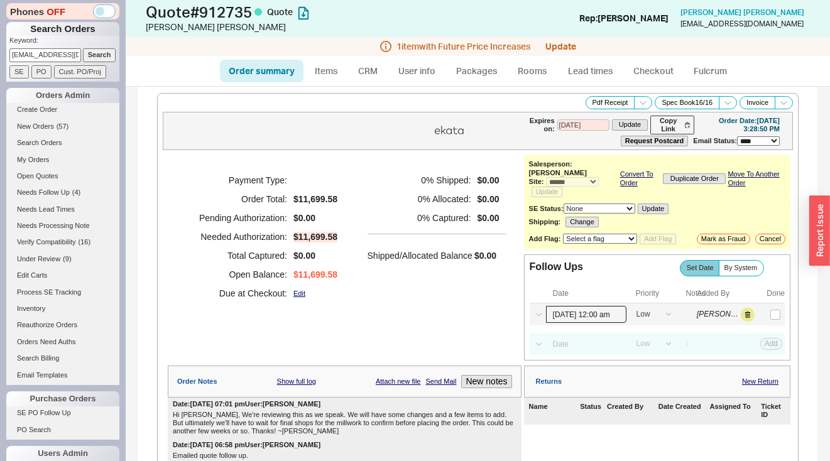
click at [577, 308] on input "08/22/25 12:00 am" at bounding box center [586, 314] width 80 height 17
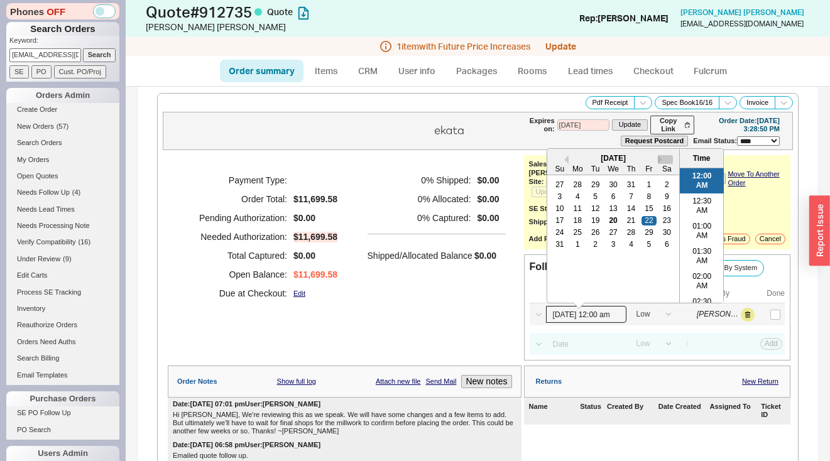
click at [659, 155] on button "Next month" at bounding box center [665, 159] width 15 height 9
click at [562, 155] on button "Previous Month" at bounding box center [560, 159] width 15 height 9
click at [658, 155] on button "Next month" at bounding box center [665, 159] width 15 height 9
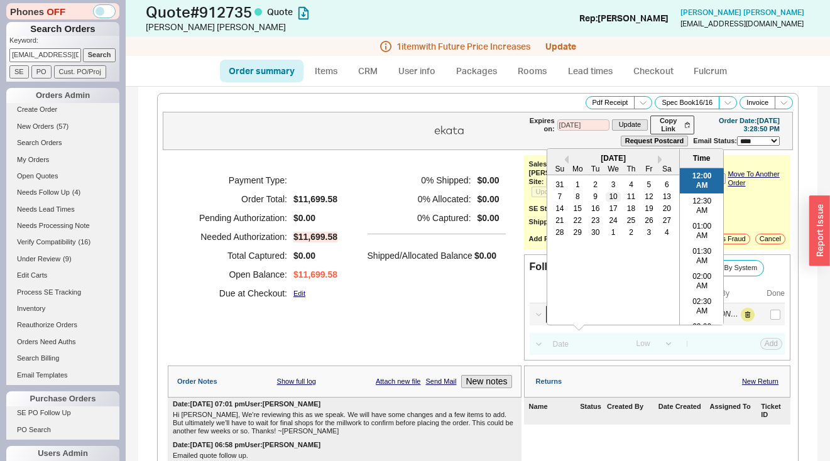
click at [609, 192] on div "10" at bounding box center [613, 196] width 15 height 9
type input "09/10/25 12:00 am"
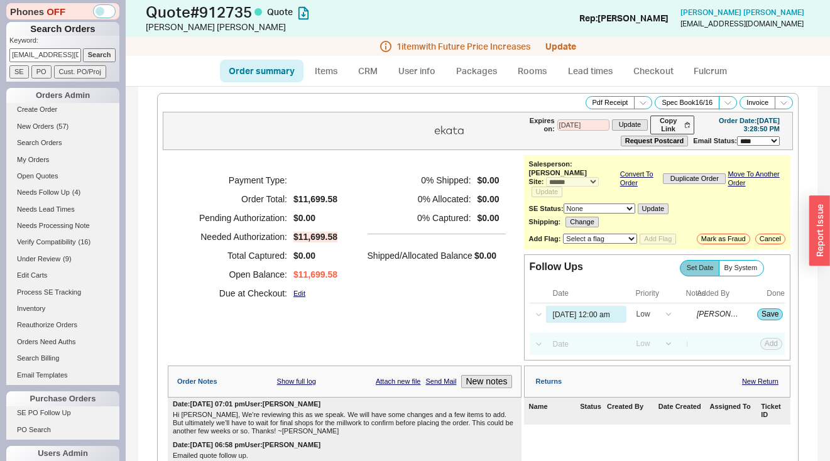
click at [705, 131] on div "Order Date: 04/24/2025 3:28:50 PM" at bounding box center [739, 125] width 80 height 16
click at [767, 308] on button "Save" at bounding box center [770, 313] width 26 height 11
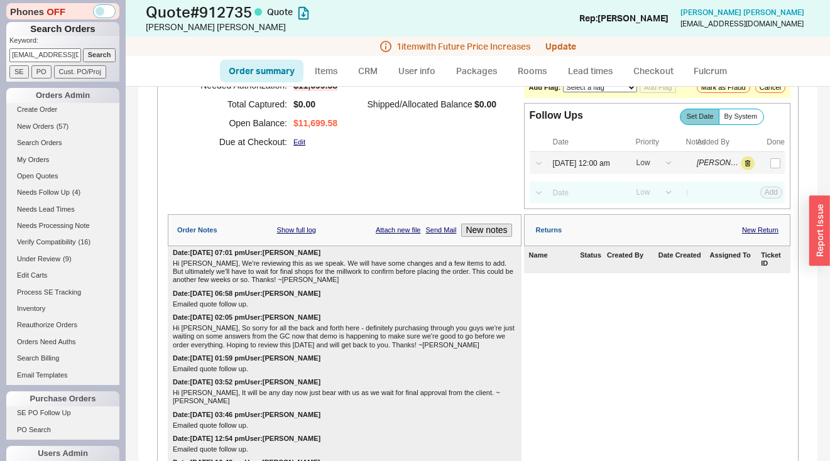
scroll to position [183, 0]
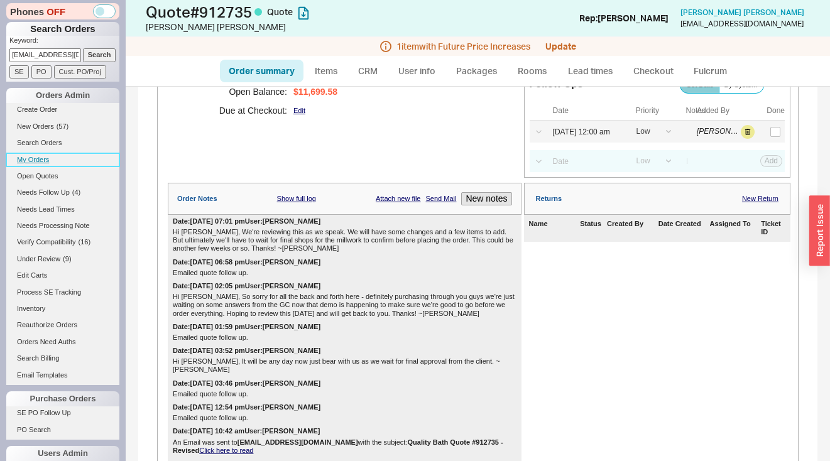
click at [19, 155] on link "My Orders" at bounding box center [62, 159] width 113 height 13
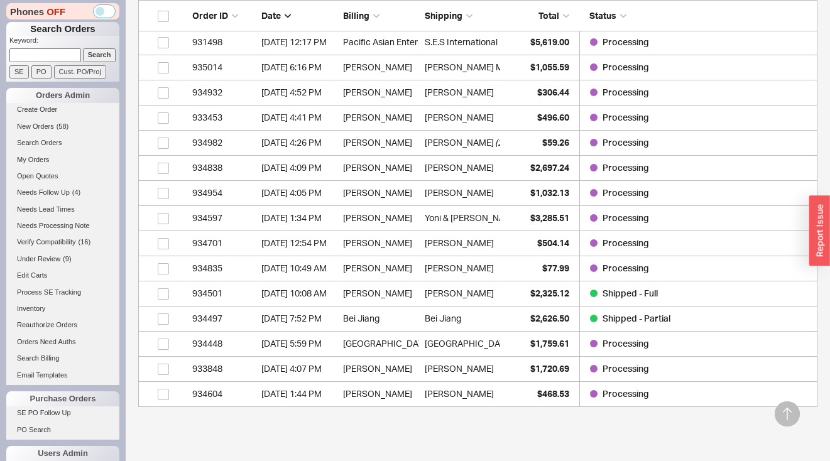
scroll to position [281, 0]
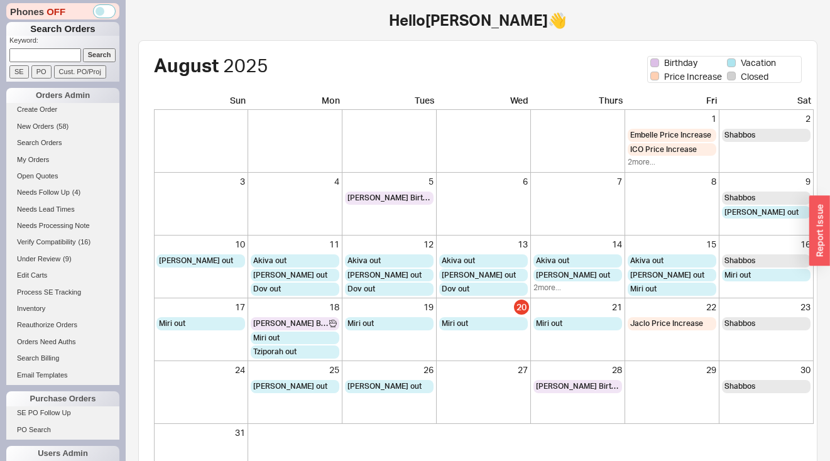
click at [36, 50] on input at bounding box center [45, 54] width 72 height 13
type input "bryan"
click at [83, 48] on input "Search" at bounding box center [99, 54] width 33 height 13
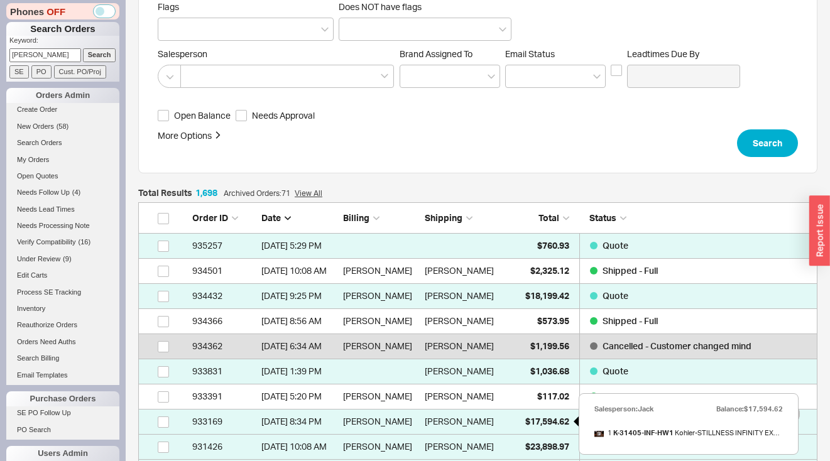
scroll to position [193, 0]
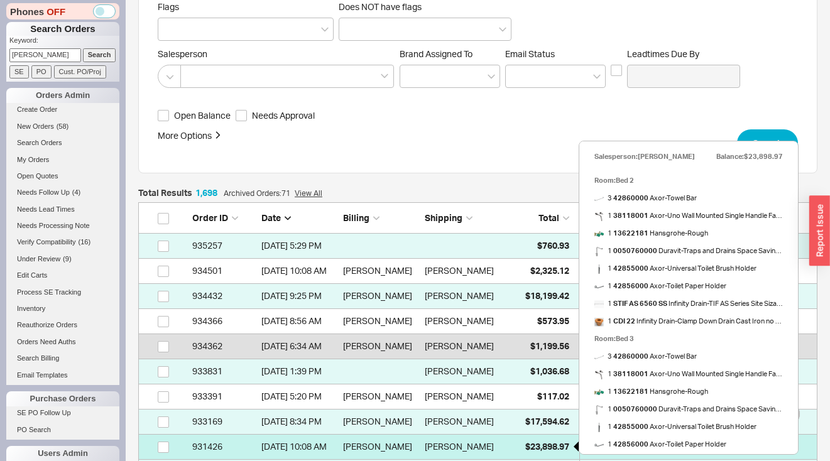
click at [542, 444] on span "$23,898.97" at bounding box center [547, 446] width 44 height 11
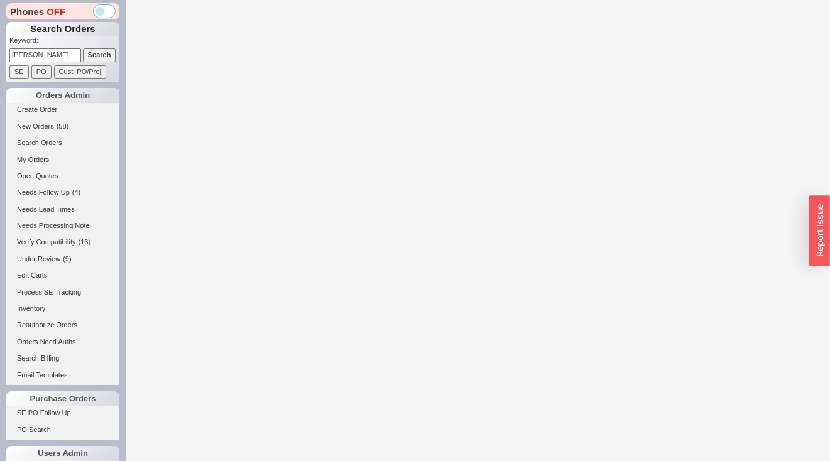
select select "*"
select select "LOW"
select select "3"
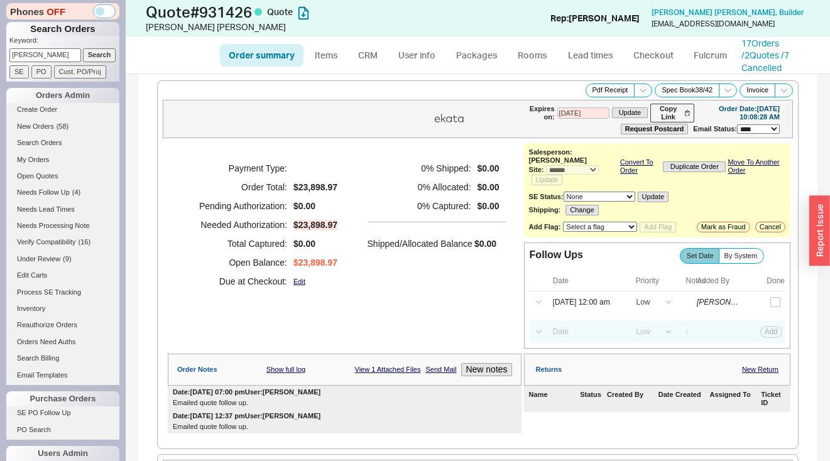
select select "*"
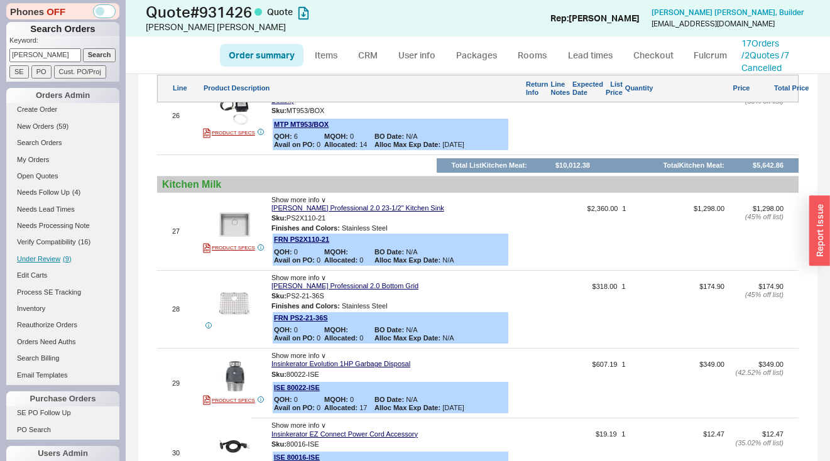
scroll to position [4035, 0]
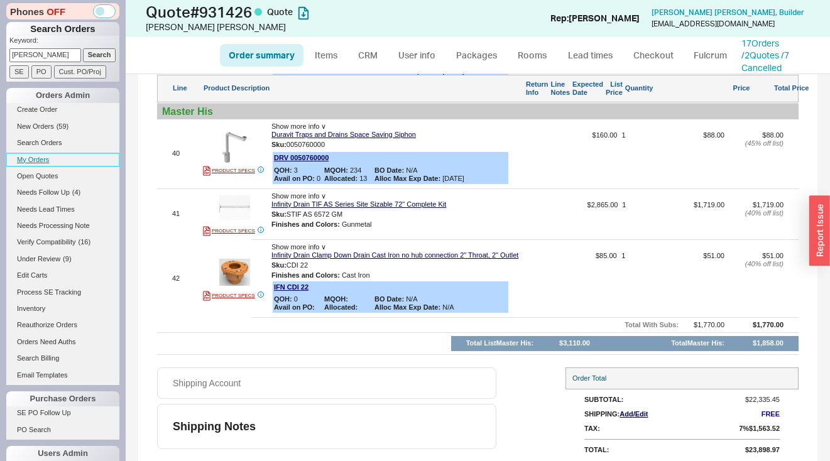
click at [43, 161] on link "My Orders" at bounding box center [62, 159] width 113 height 13
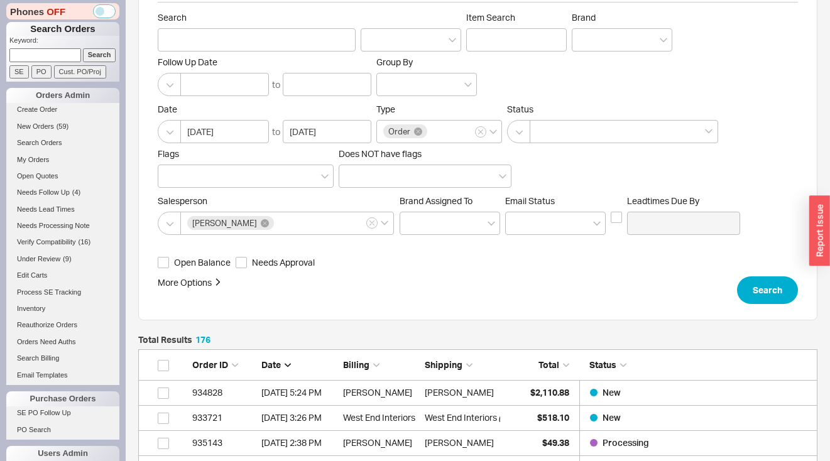
scroll to position [158, 0]
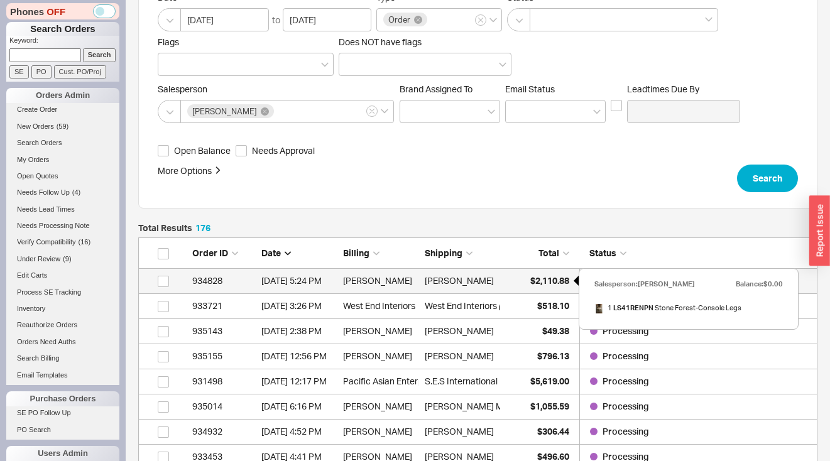
click at [531, 280] on span "$2,110.88" at bounding box center [549, 280] width 39 height 11
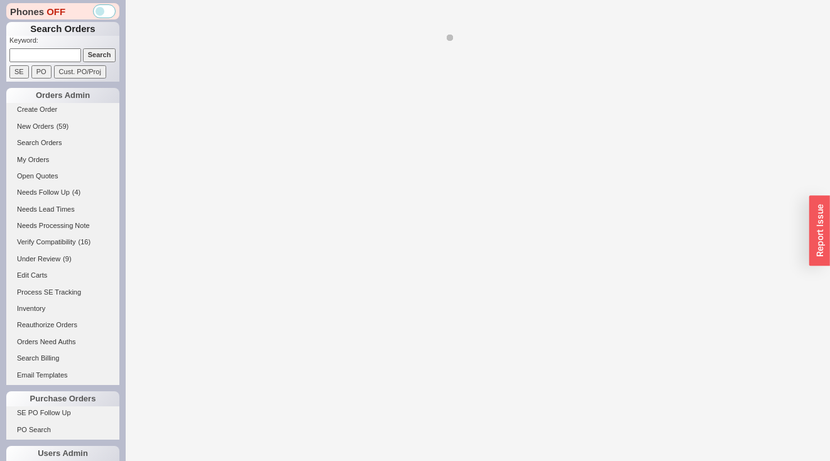
select select "*"
select select "LOW"
select select "3"
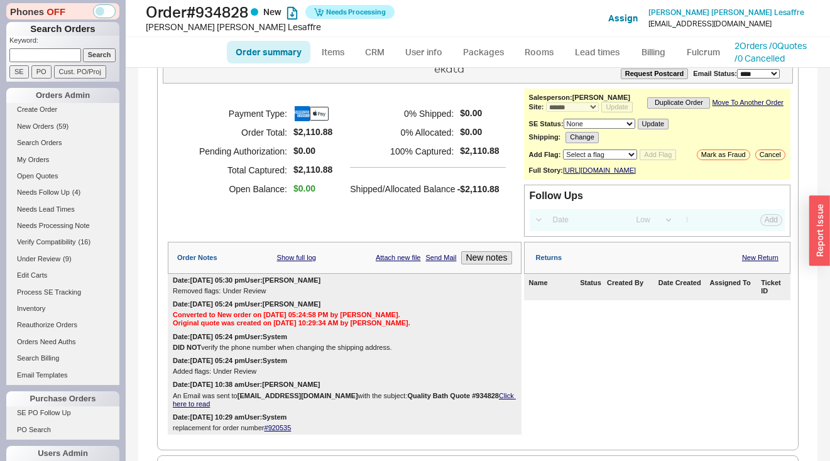
scroll to position [28, 0]
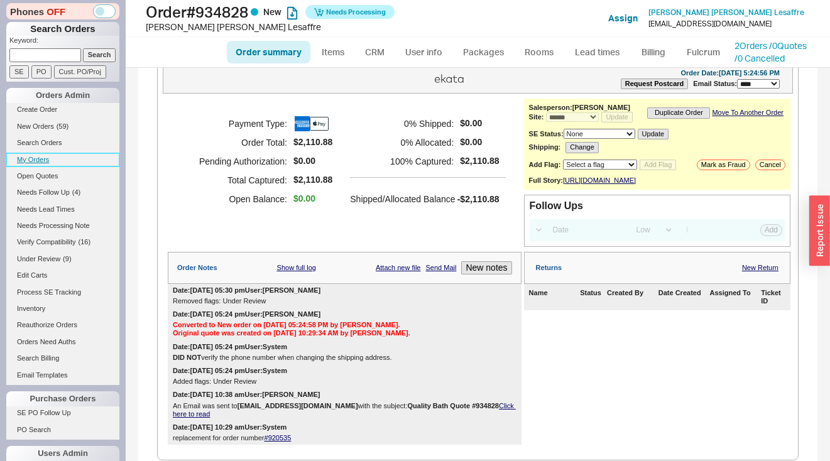
click at [47, 165] on link "My Orders" at bounding box center [62, 159] width 113 height 13
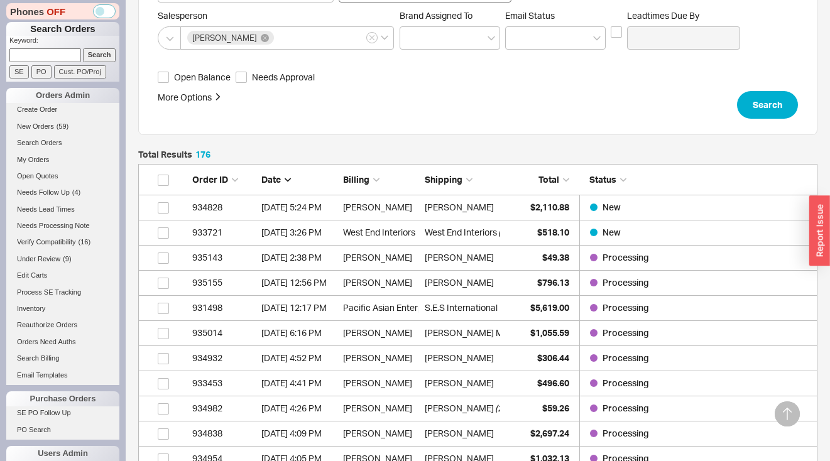
scroll to position [234, 0]
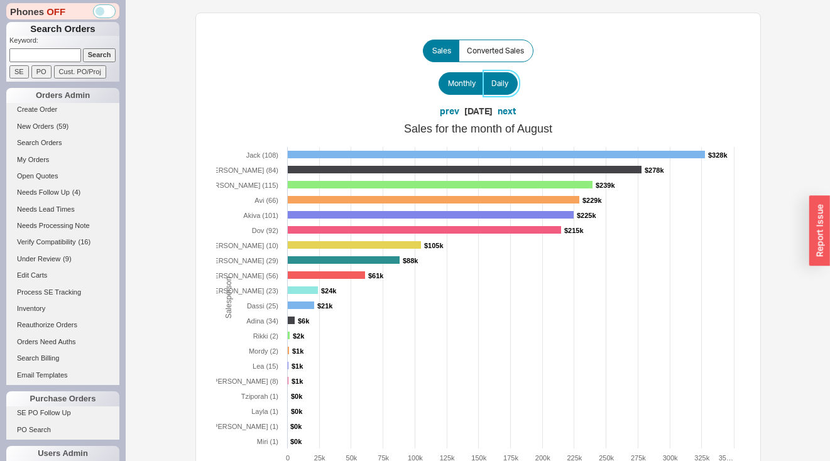
click at [514, 85] on label "Daily" at bounding box center [500, 83] width 35 height 23
click at [0, 0] on input "Daily" at bounding box center [0, 0] width 0 height 0
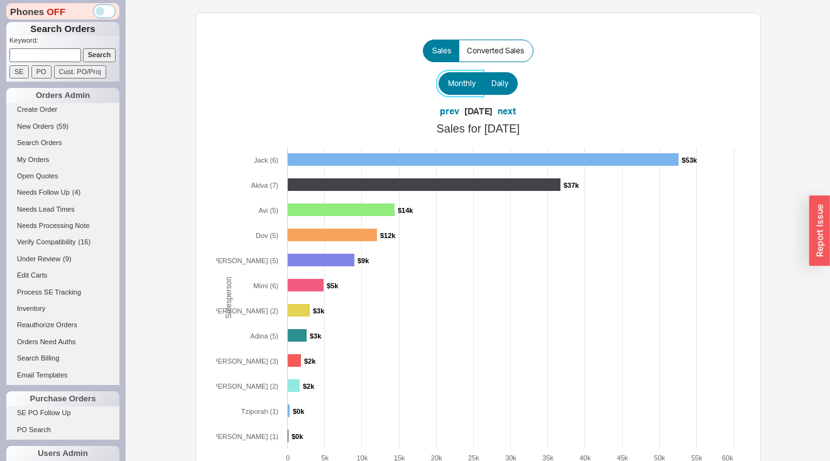
click at [452, 84] on span "Monthly" at bounding box center [462, 84] width 28 height 10
click at [0, 0] on input "Monthly" at bounding box center [0, 0] width 0 height 0
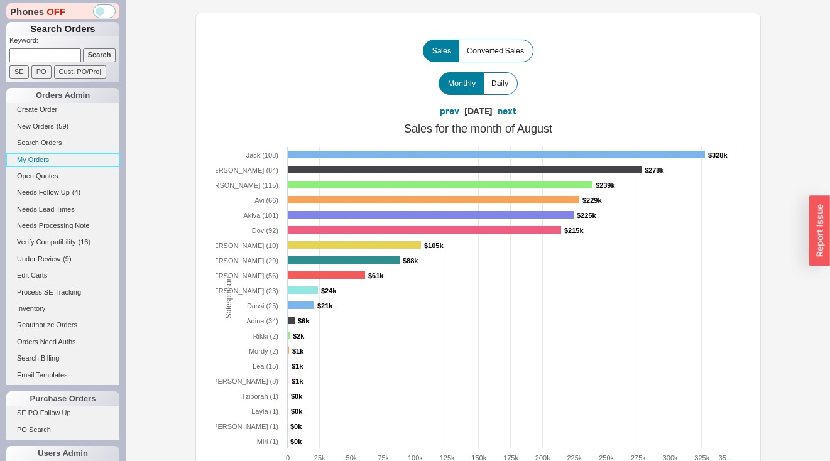
click at [26, 159] on link "My Orders" at bounding box center [62, 159] width 113 height 13
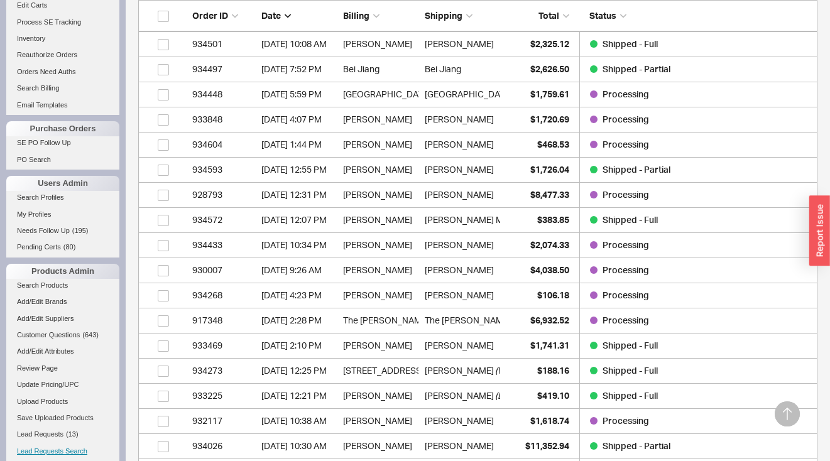
scroll to position [520, 0]
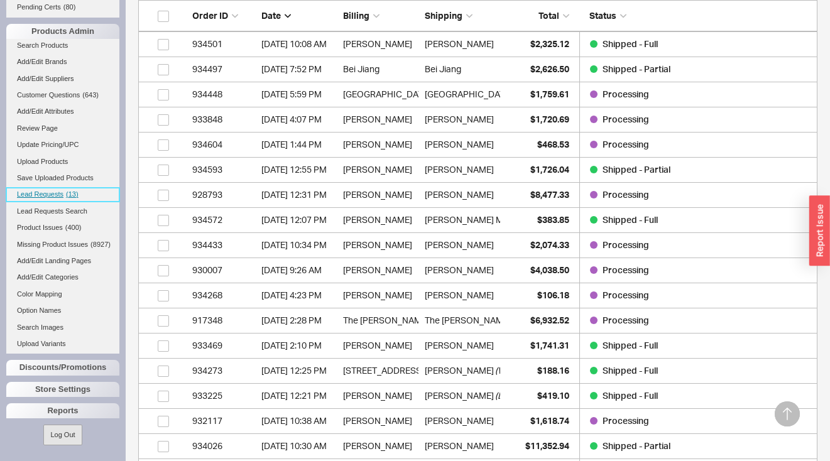
click at [39, 190] on span "Lead Requests" at bounding box center [40, 194] width 46 height 8
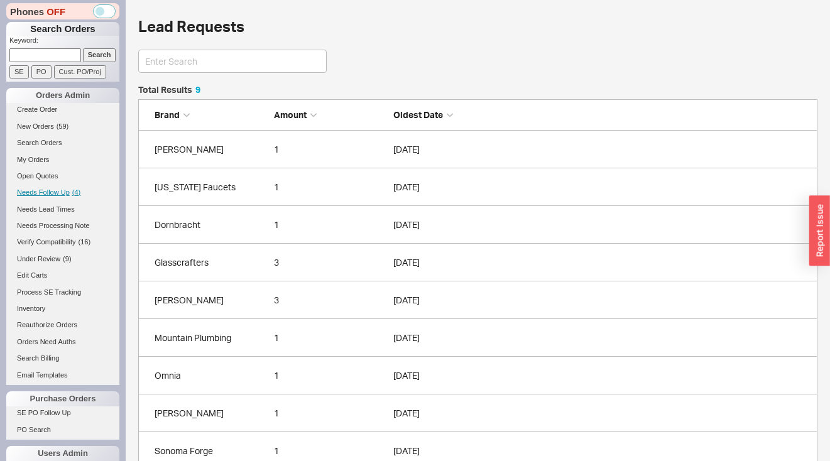
scroll to position [375, 670]
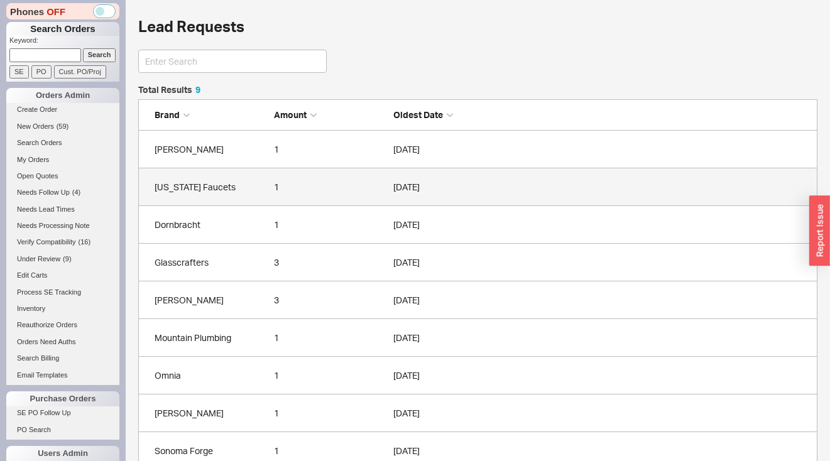
click at [244, 189] on div "[US_STATE] Faucets" at bounding box center [211, 187] width 113 height 13
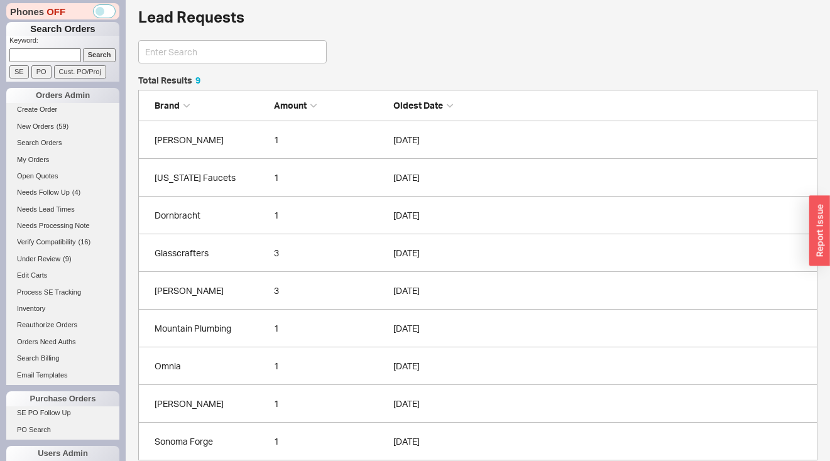
scroll to position [21, 0]
